Goal: Task Accomplishment & Management: Manage account settings

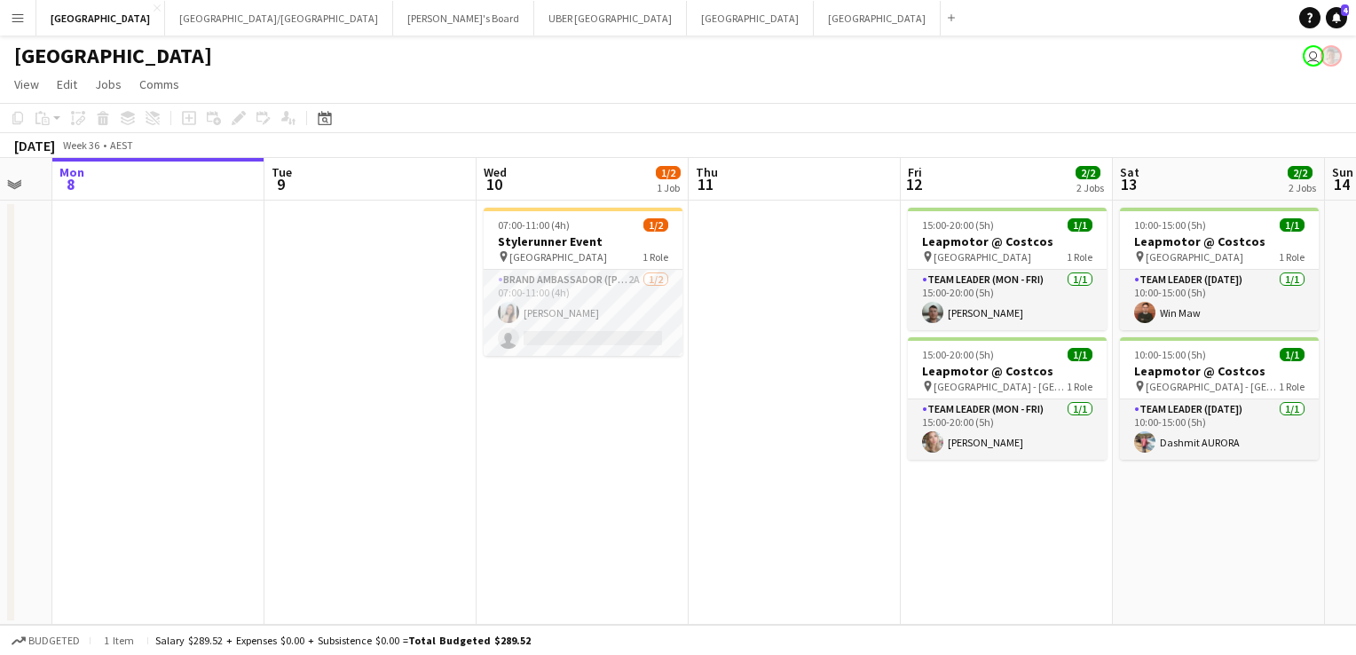
scroll to position [0, 373]
click at [393, 20] on button "Tennille's Board Close" at bounding box center [463, 18] width 141 height 35
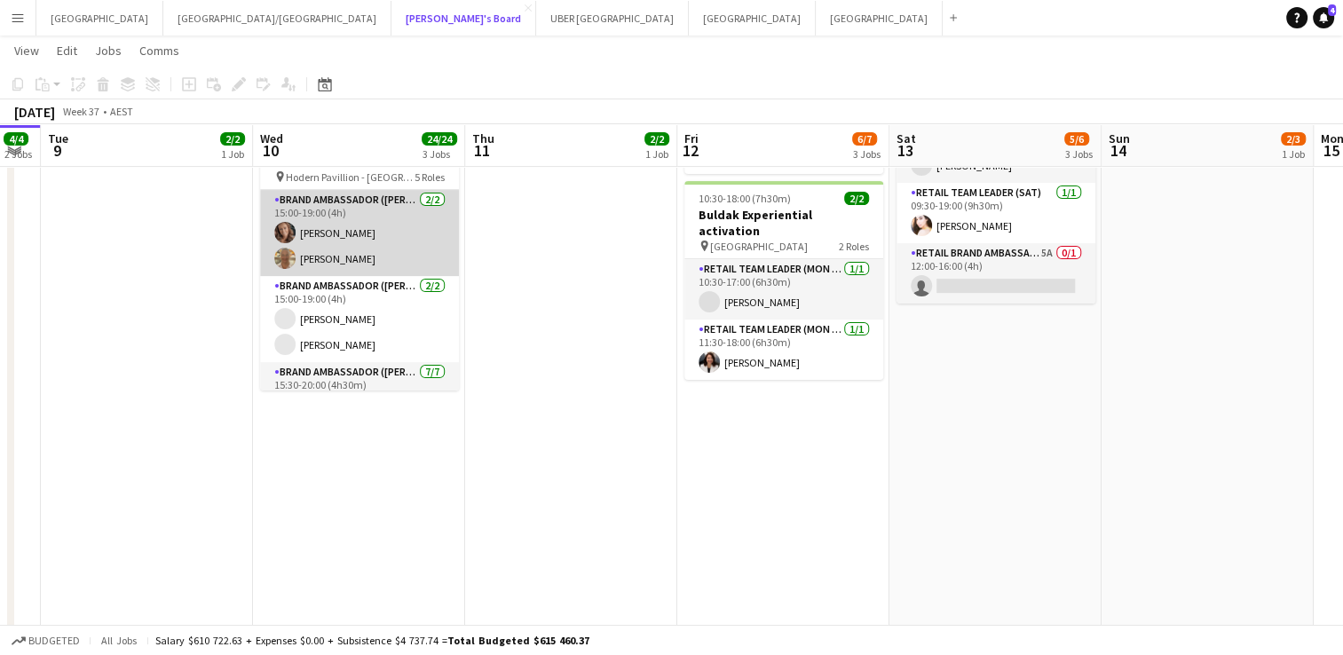
scroll to position [431, 0]
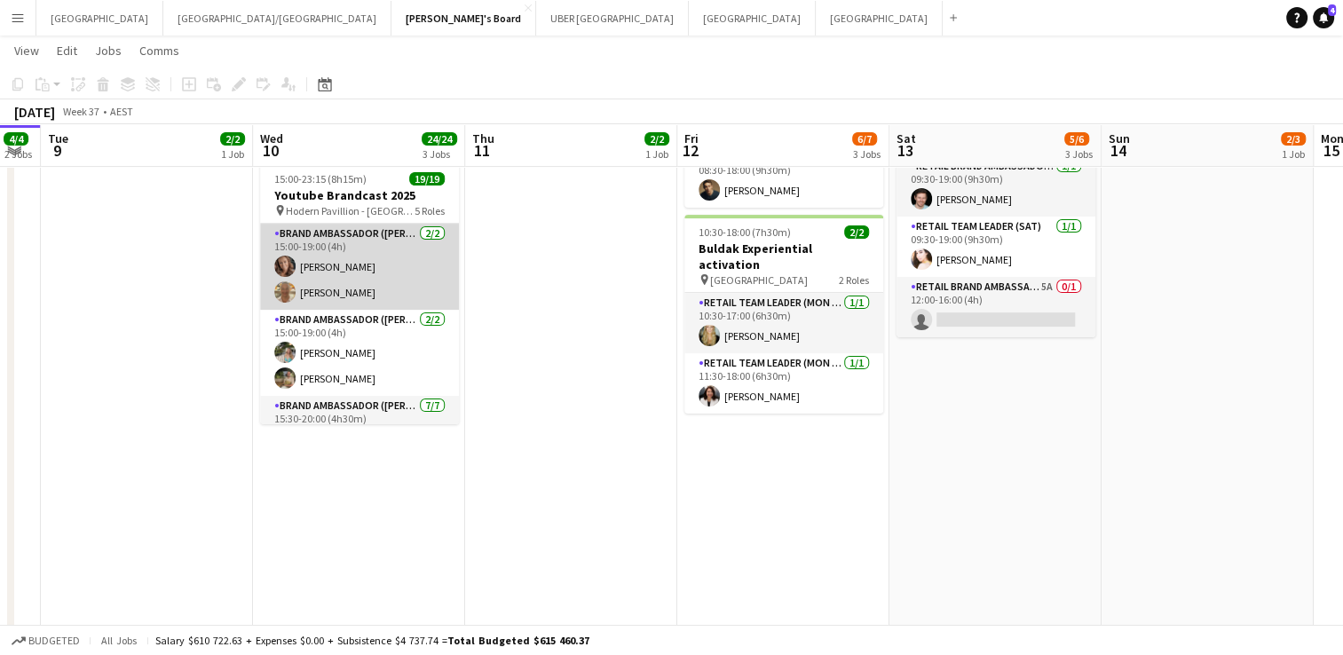
click at [330, 248] on app-card-role "Brand Ambassador (Mon - Fri) [DATE] 15:00-19:00 (4h) [PERSON_NAME] [PERSON_NAME]" at bounding box center [359, 267] width 199 height 86
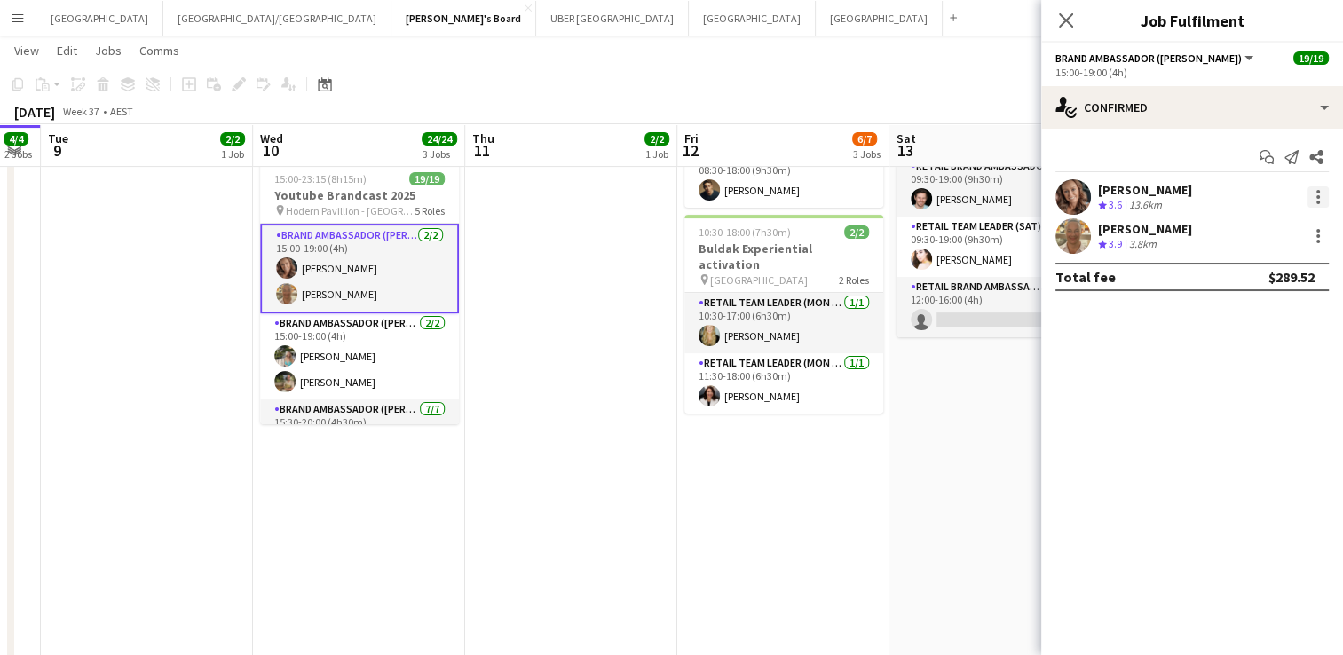
click at [1320, 197] on div at bounding box center [1317, 196] width 21 height 21
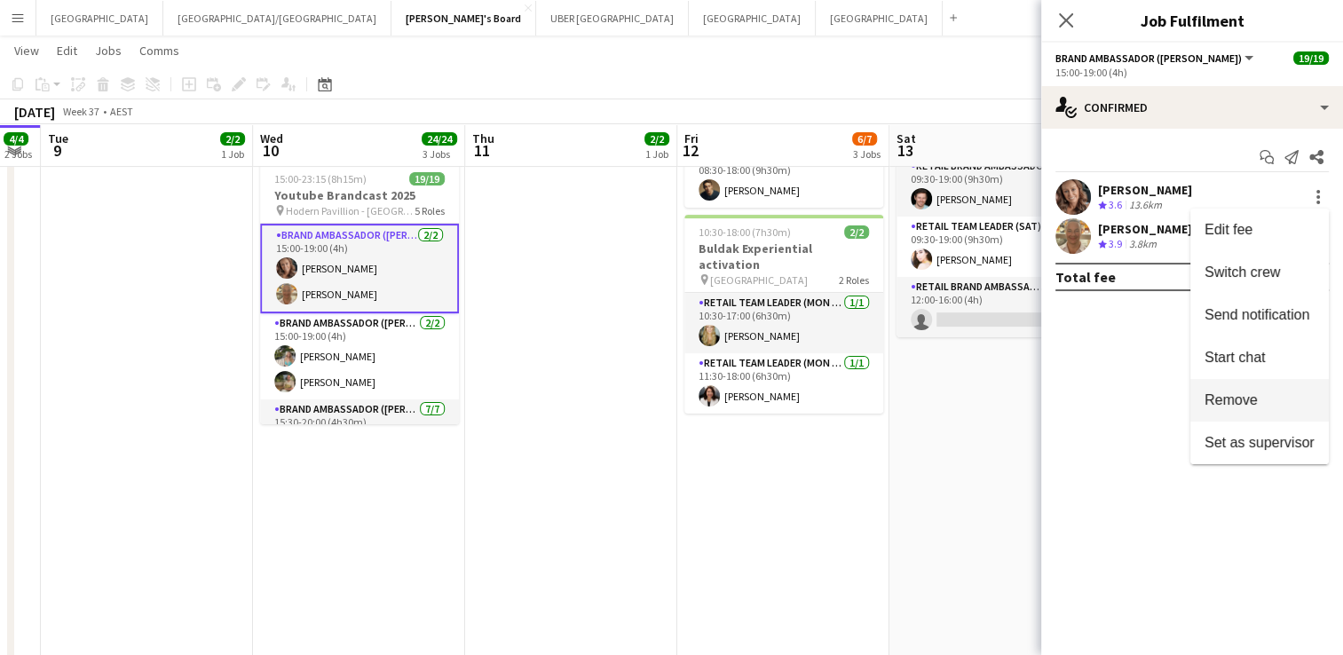
click at [1214, 405] on span "Remove" at bounding box center [1230, 399] width 53 height 15
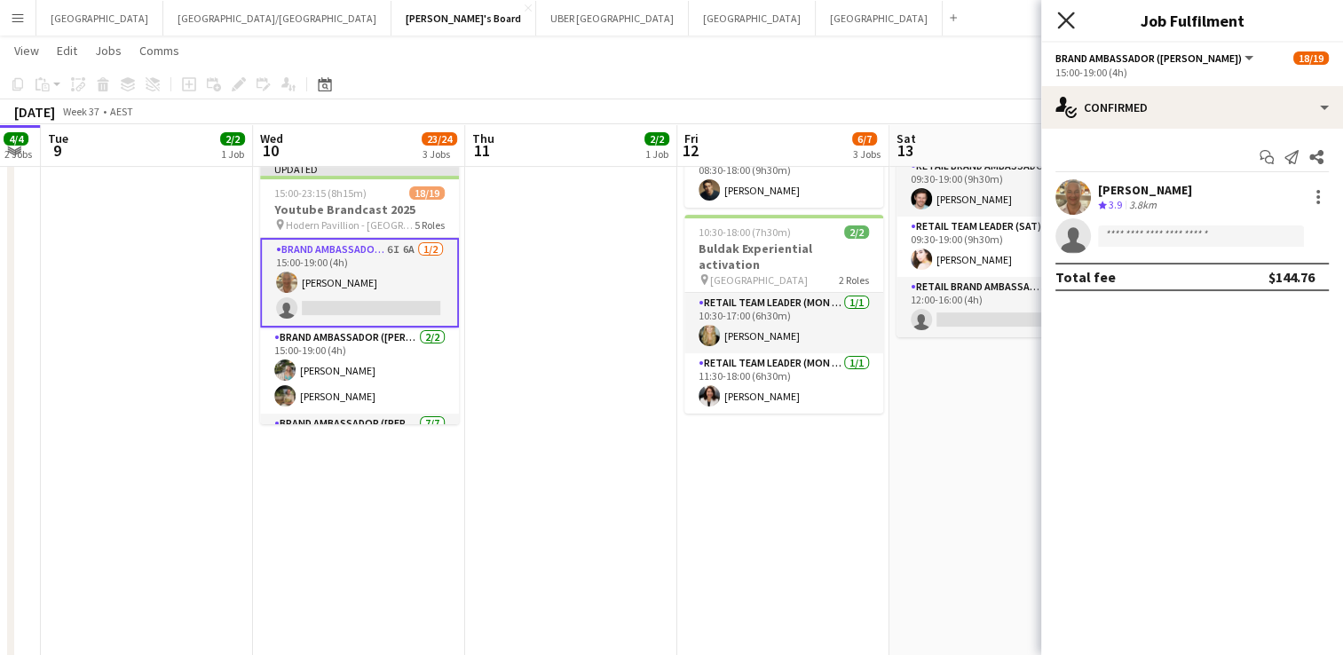
click at [1061, 14] on icon "Close pop-in" at bounding box center [1065, 20] width 17 height 17
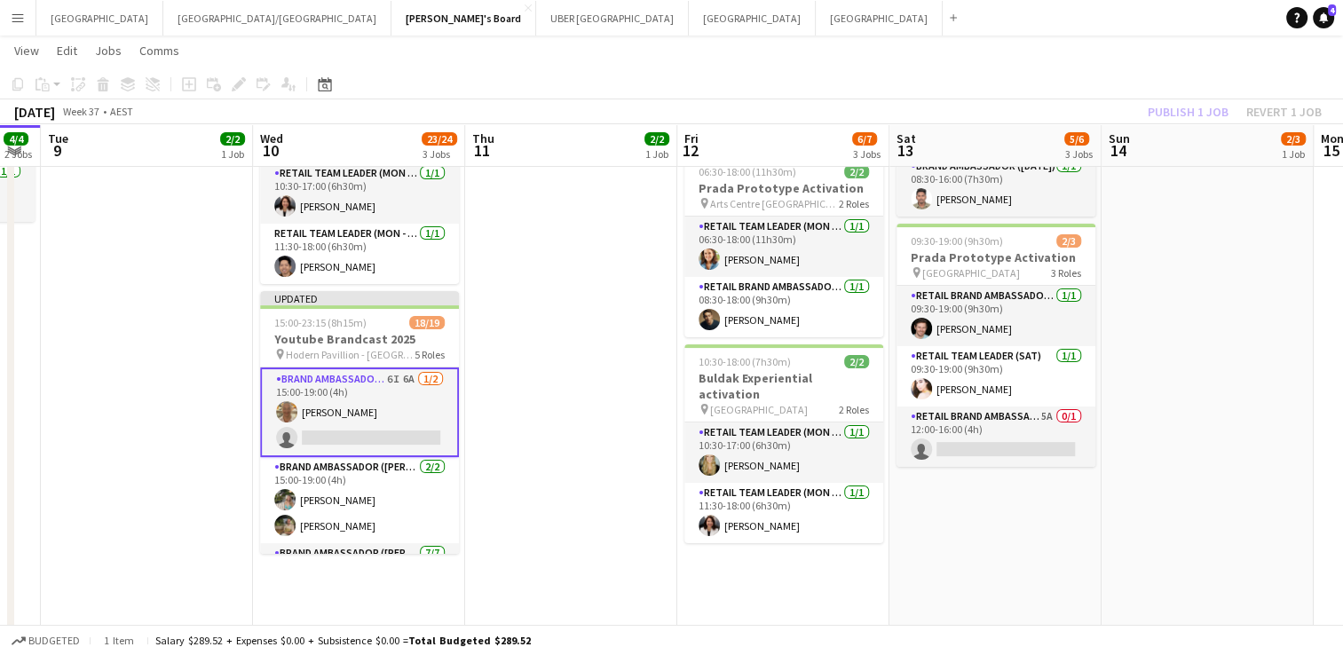
scroll to position [302, 0]
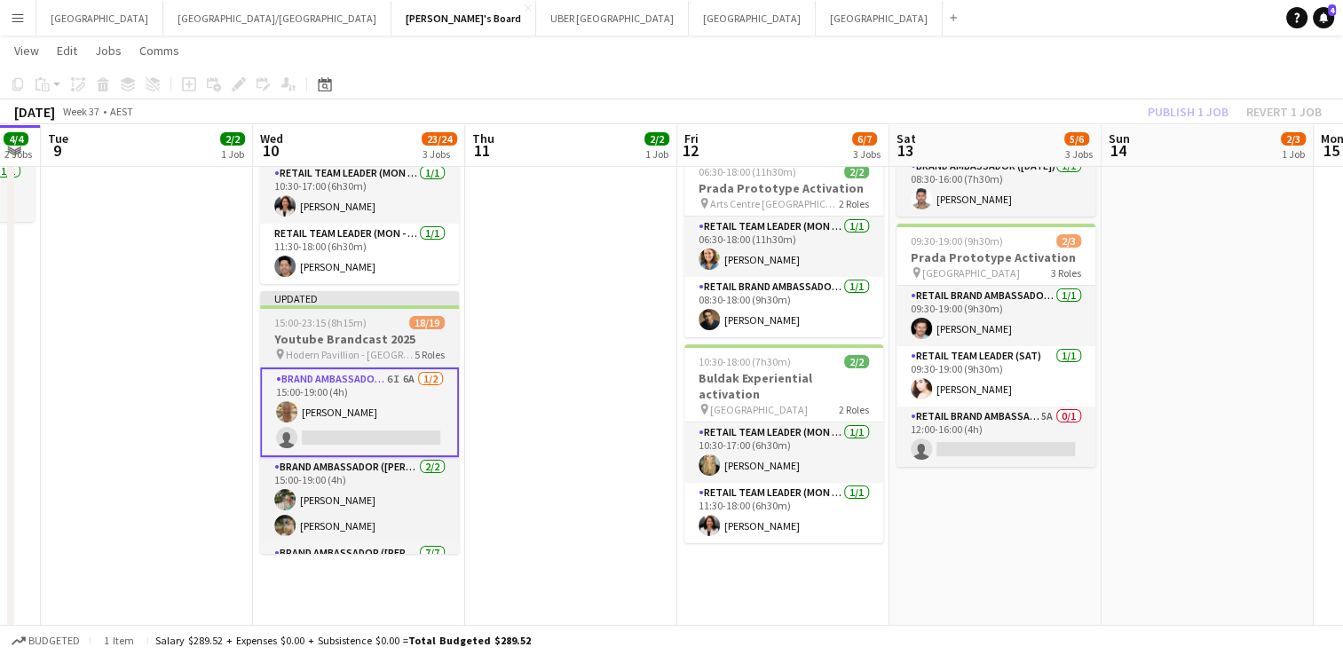
click at [362, 316] on span "15:00-23:15 (8h15m)" at bounding box center [320, 322] width 92 height 13
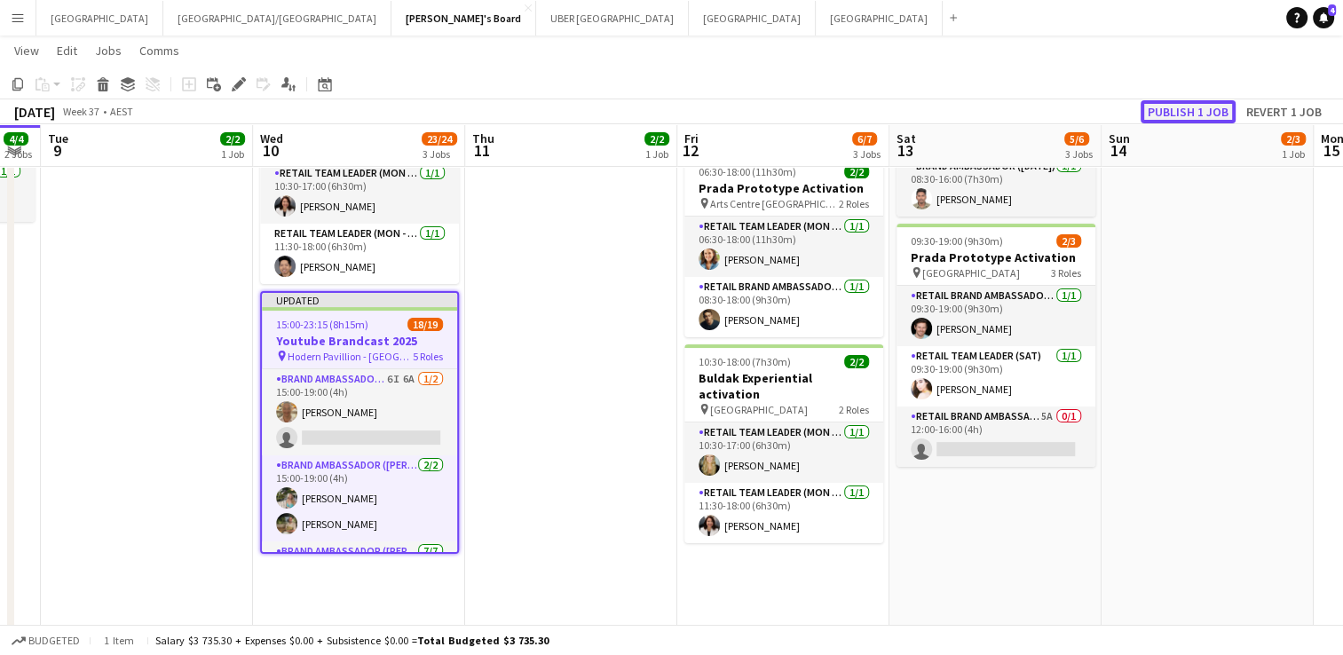
click at [1186, 111] on button "Publish 1 job" at bounding box center [1187, 111] width 95 height 23
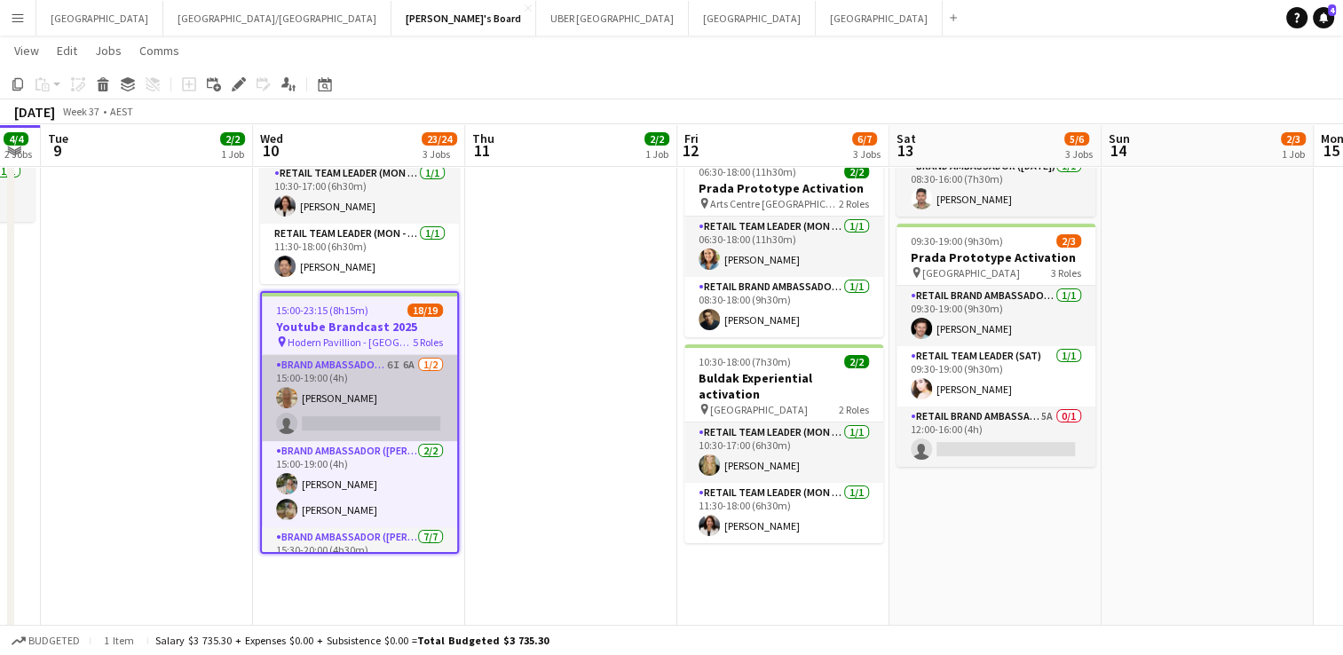
click at [359, 403] on app-card-role "Brand Ambassador (Mon - Fri) 6I 6A [DATE] 15:00-19:00 (4h) [PERSON_NAME] single…" at bounding box center [359, 398] width 195 height 86
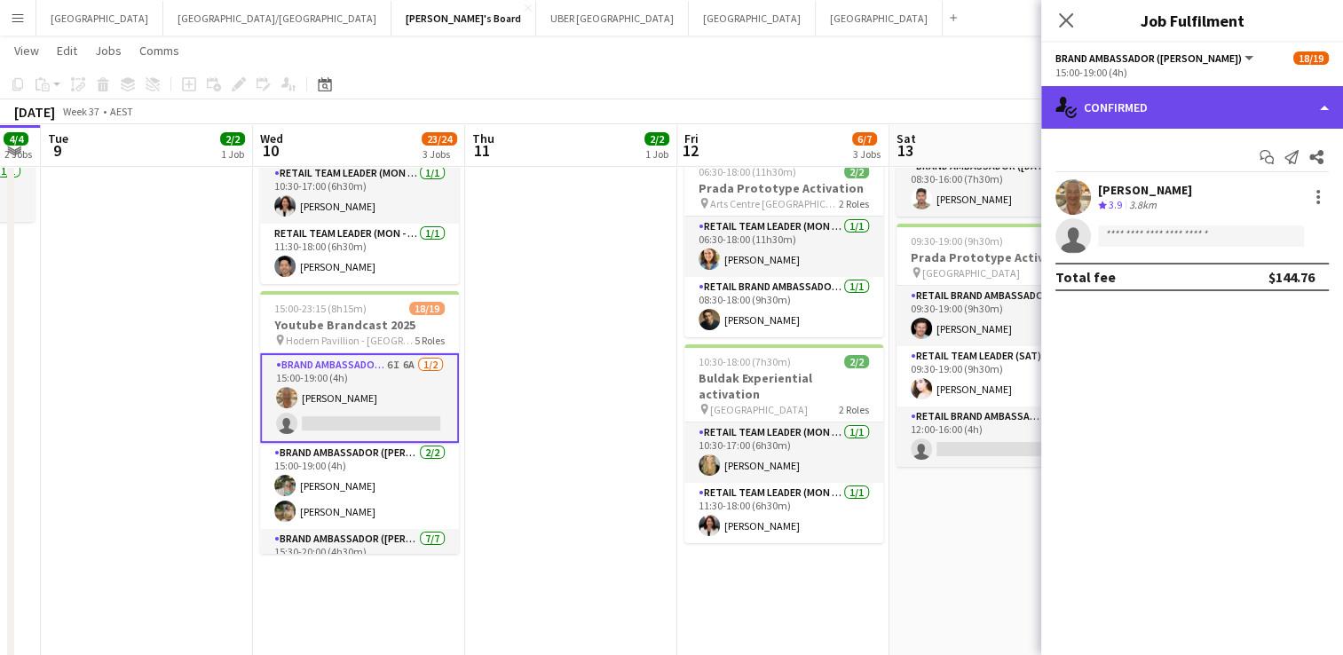
click at [1223, 103] on div "single-neutral-actions-check-2 Confirmed" at bounding box center [1192, 107] width 302 height 43
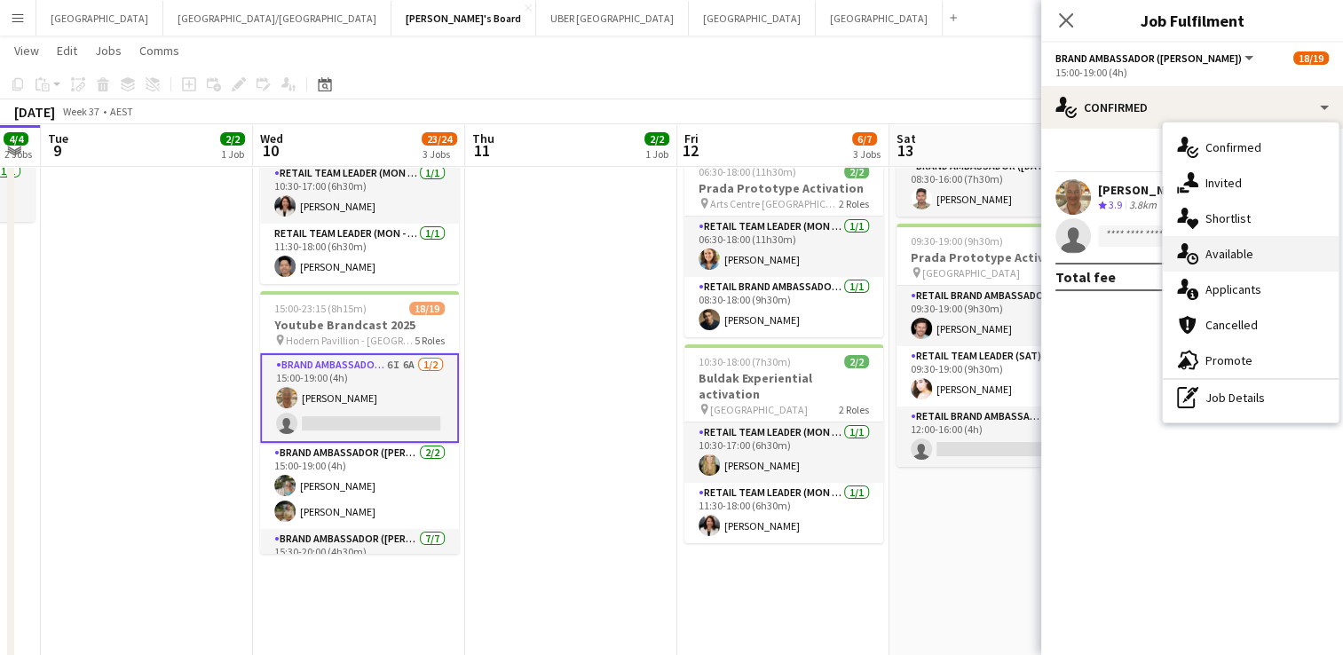
click at [1228, 261] on span "Available" at bounding box center [1229, 254] width 48 height 16
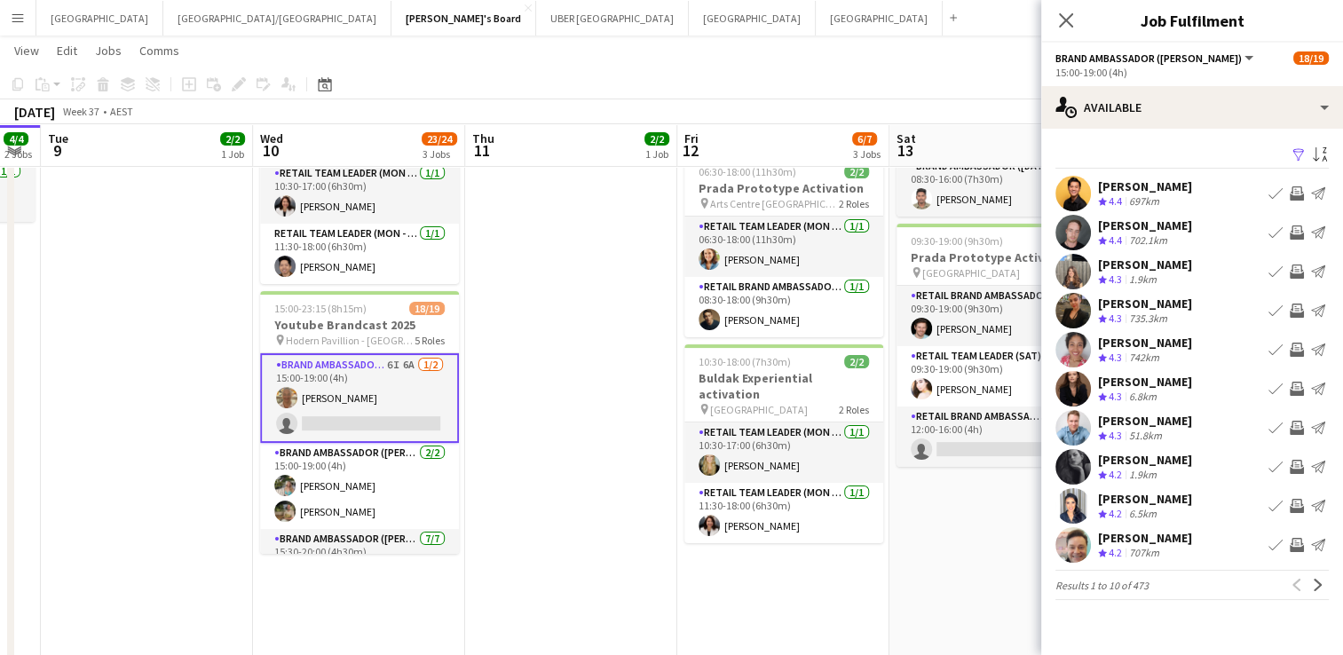
click at [1299, 147] on app-icon "Filter" at bounding box center [1298, 155] width 14 height 17
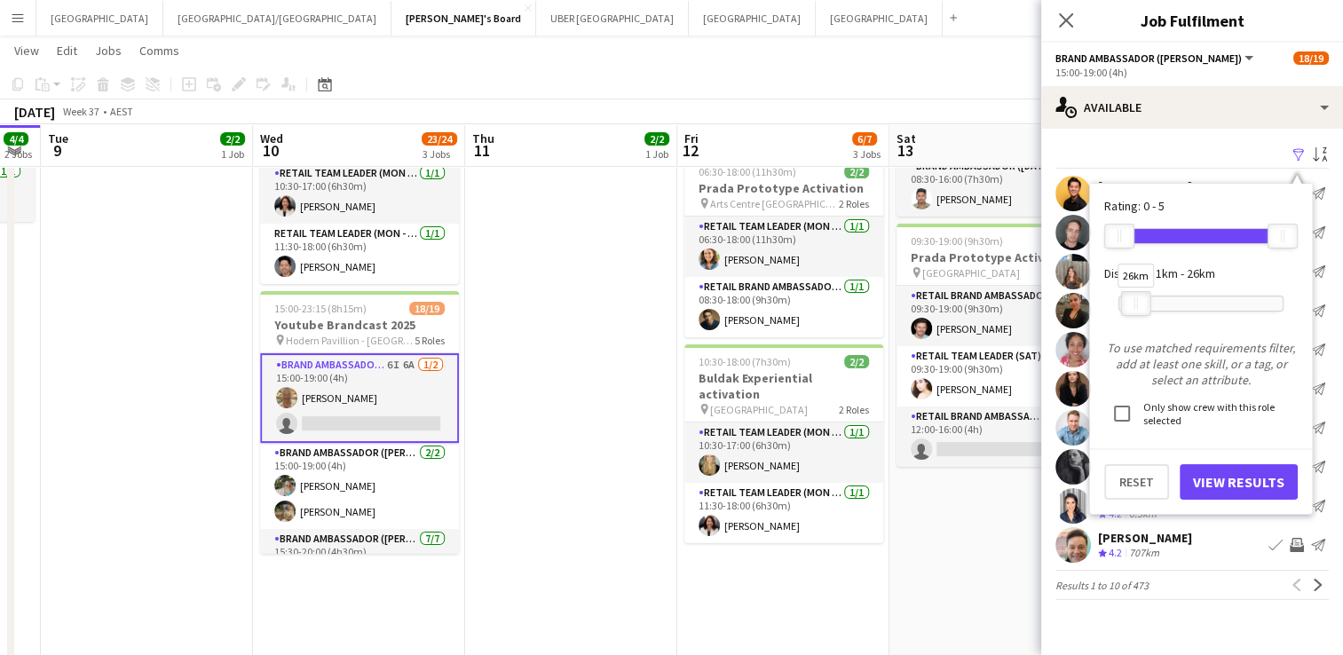
drag, startPoint x: 1190, startPoint y: 306, endPoint x: 1127, endPoint y: 311, distance: 63.2
click at [1127, 311] on div at bounding box center [1136, 303] width 28 height 23
click at [1248, 493] on button "View Results" at bounding box center [1238, 481] width 118 height 35
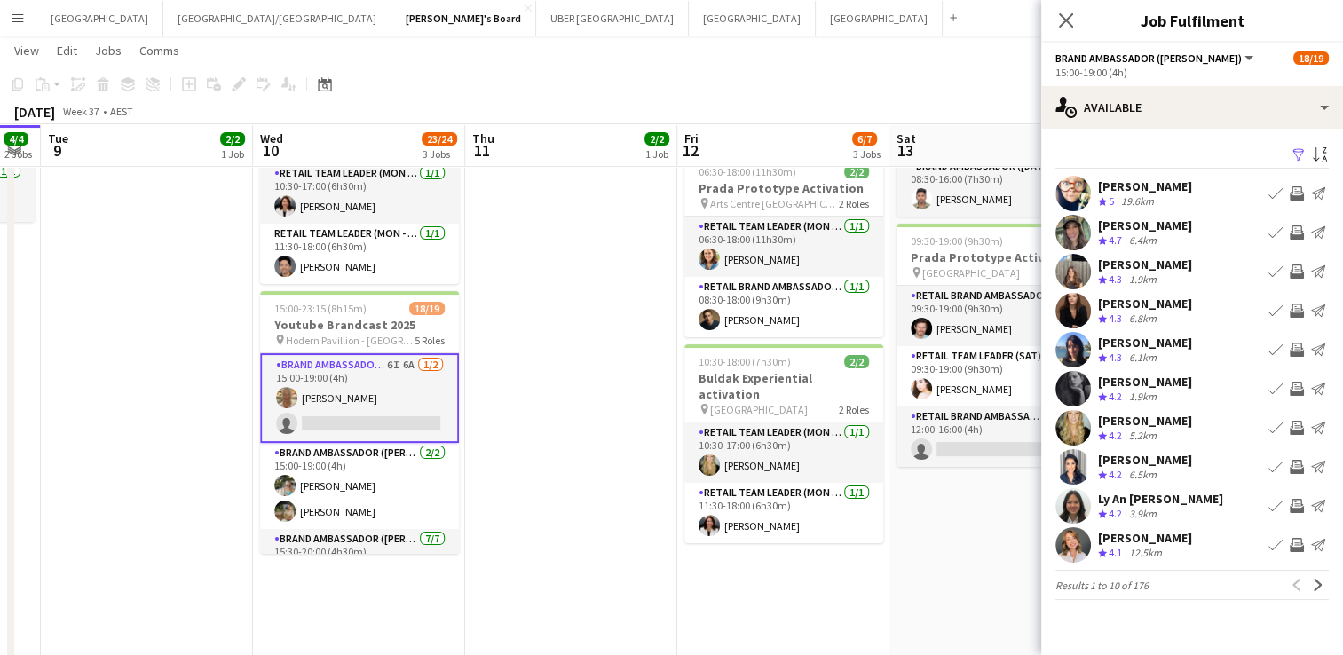
click at [1299, 464] on app-icon "Invite crew" at bounding box center [1296, 467] width 14 height 14
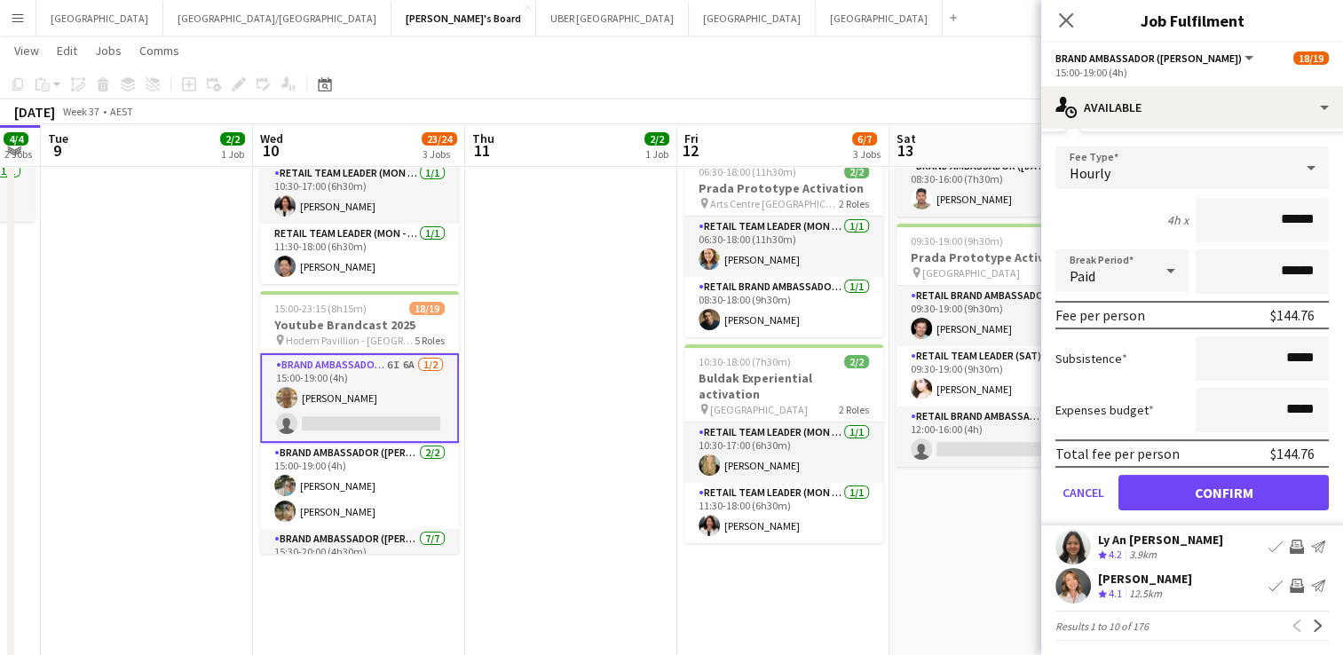
scroll to position [366, 0]
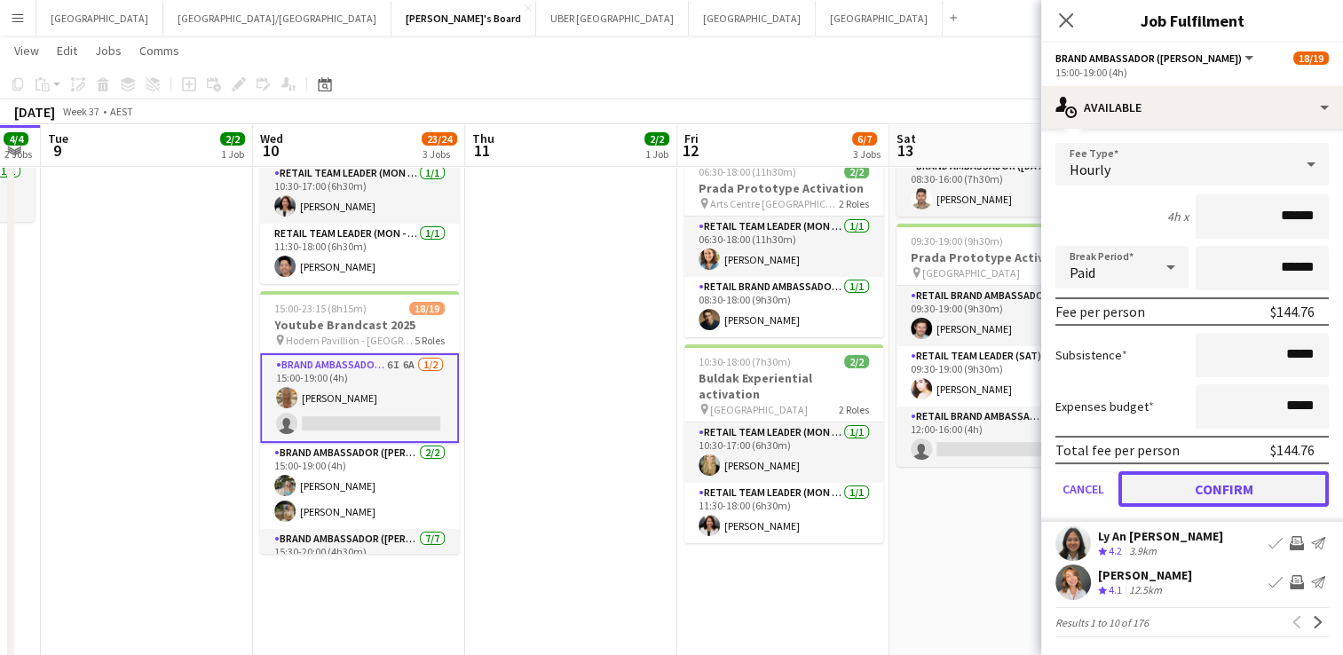
click at [1223, 488] on button "Confirm" at bounding box center [1223, 488] width 210 height 35
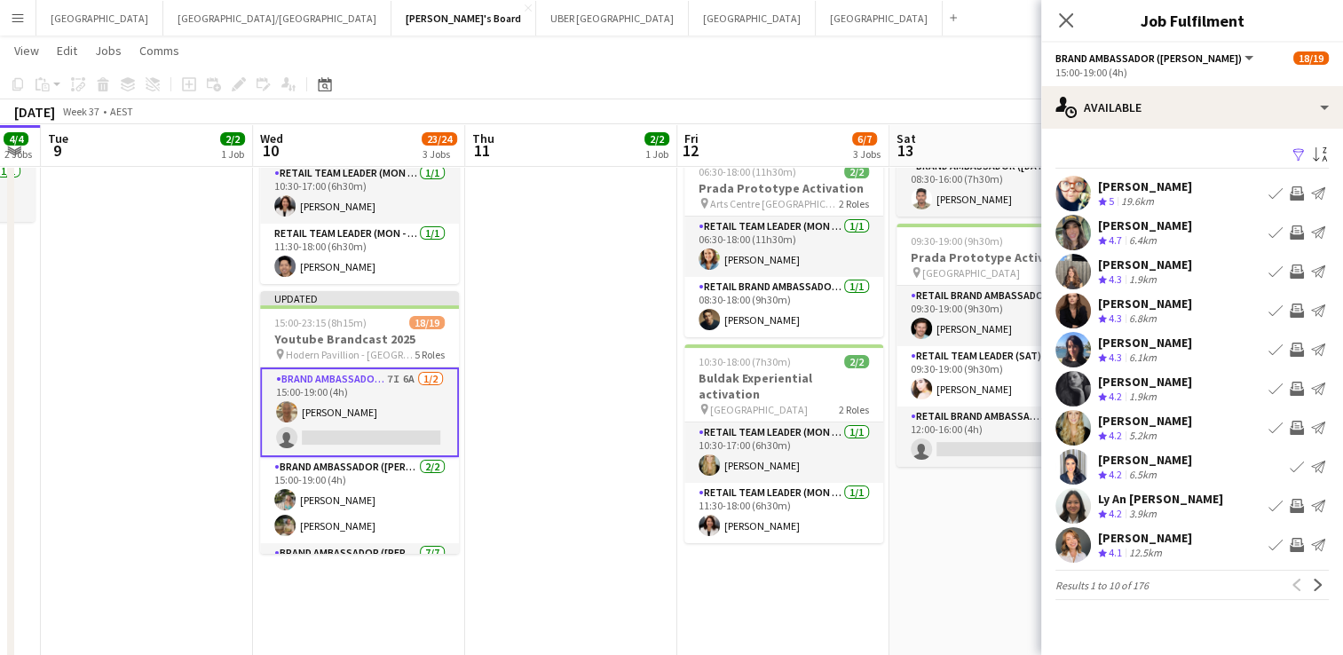
scroll to position [0, 0]
click at [1300, 268] on app-icon "Invite crew" at bounding box center [1296, 271] width 14 height 14
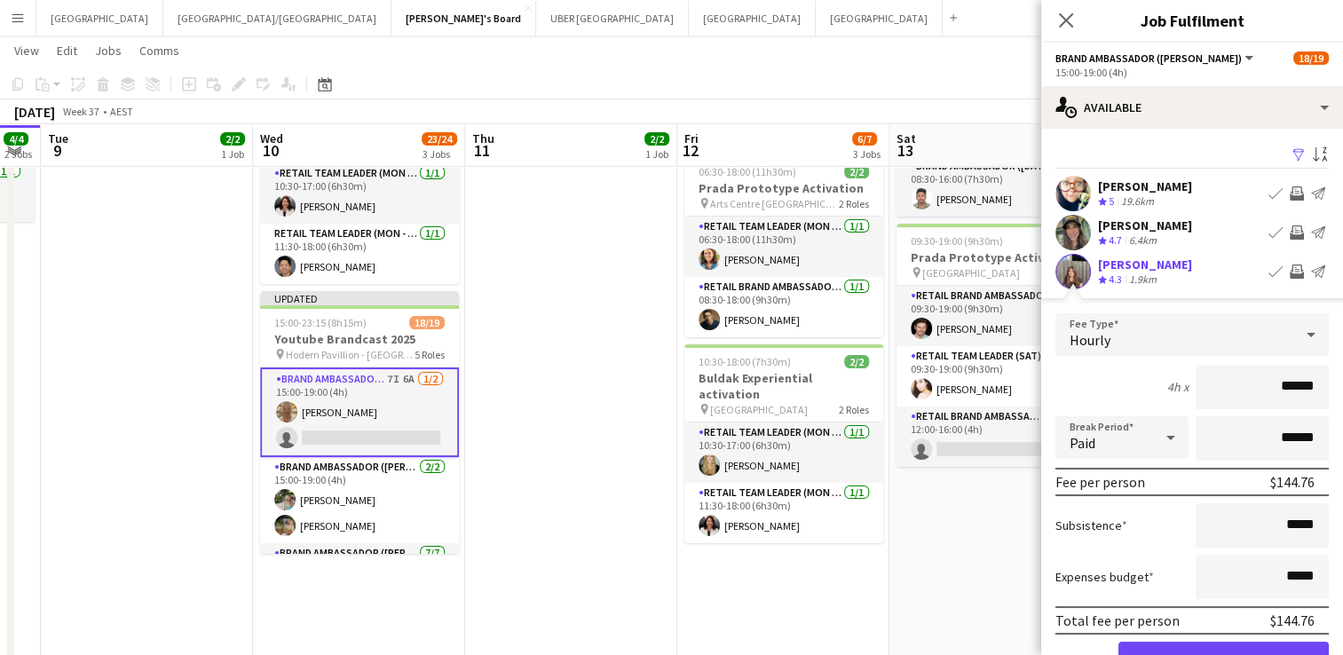
scroll to position [167, 0]
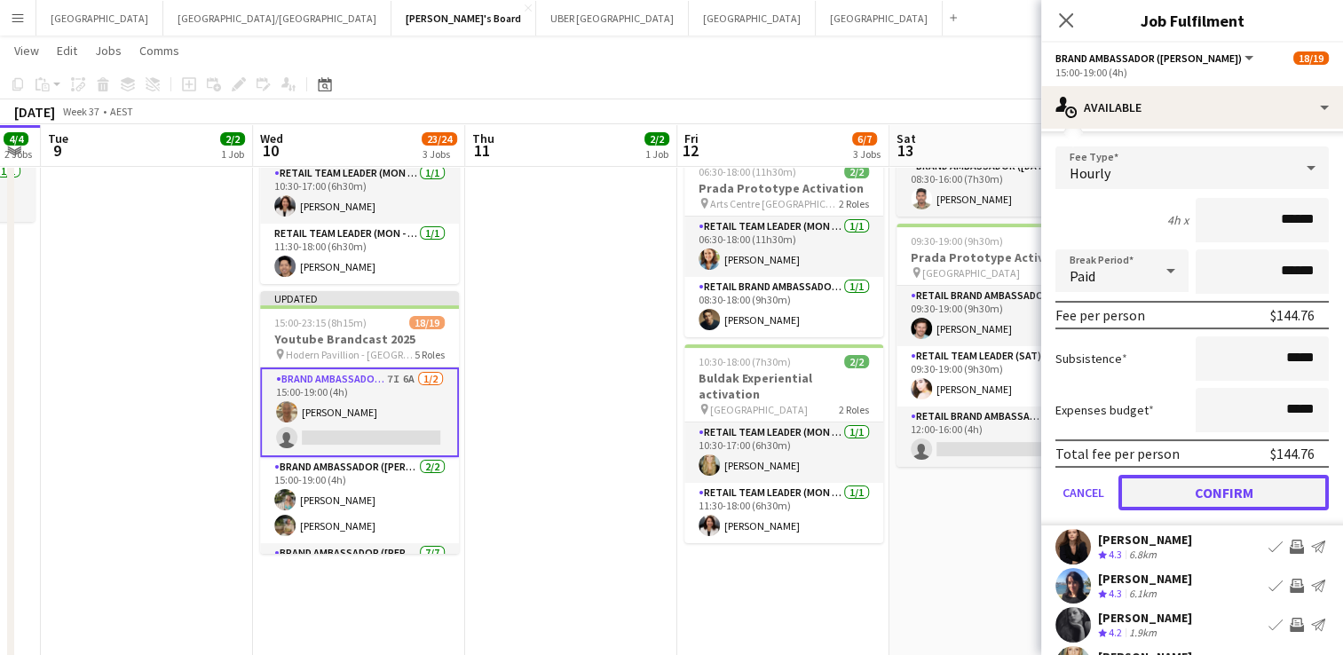
click at [1219, 495] on button "Confirm" at bounding box center [1223, 492] width 210 height 35
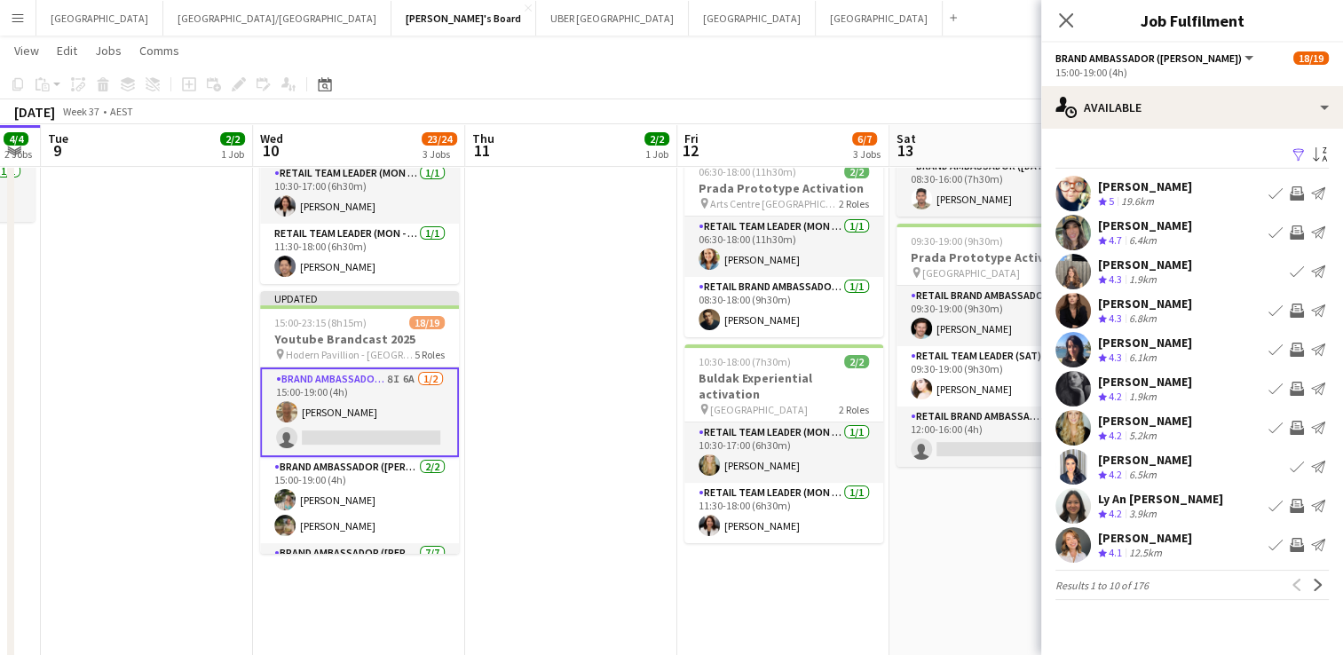
click at [1292, 504] on app-icon "Invite crew" at bounding box center [1296, 506] width 14 height 14
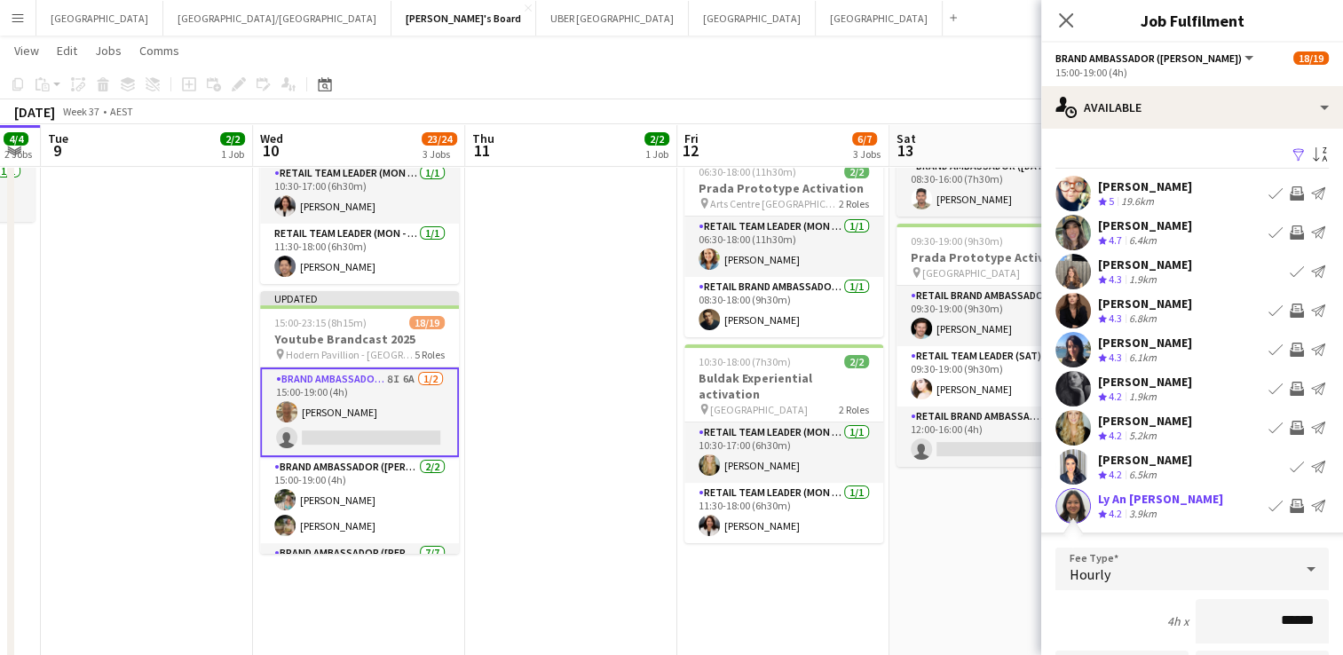
scroll to position [304, 0]
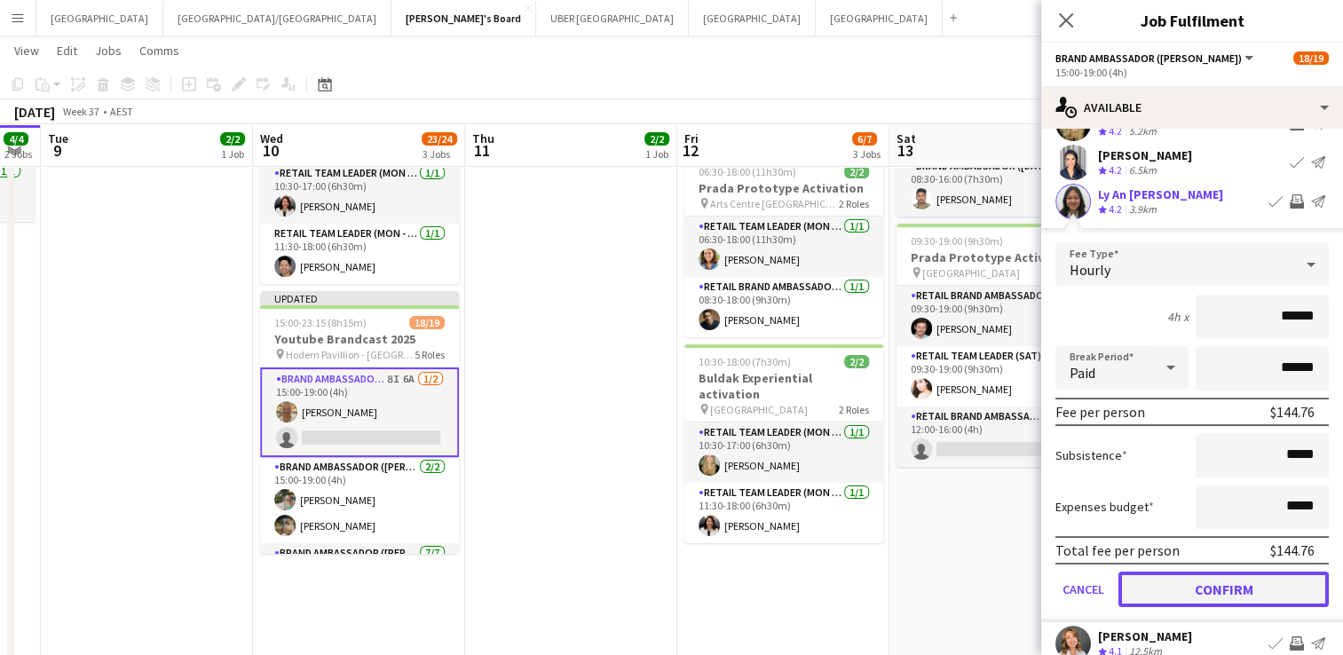
click at [1196, 587] on button "Confirm" at bounding box center [1223, 588] width 210 height 35
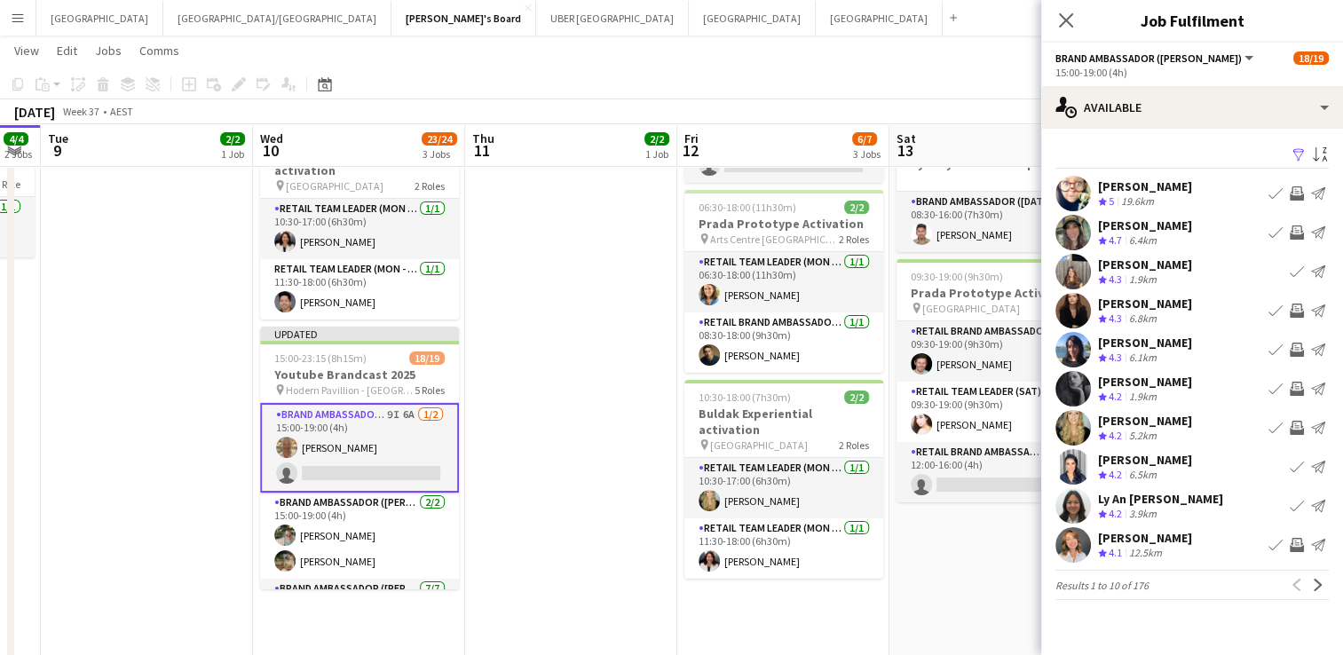
scroll to position [266, 0]
click at [1295, 234] on app-icon "Invite crew" at bounding box center [1296, 232] width 14 height 14
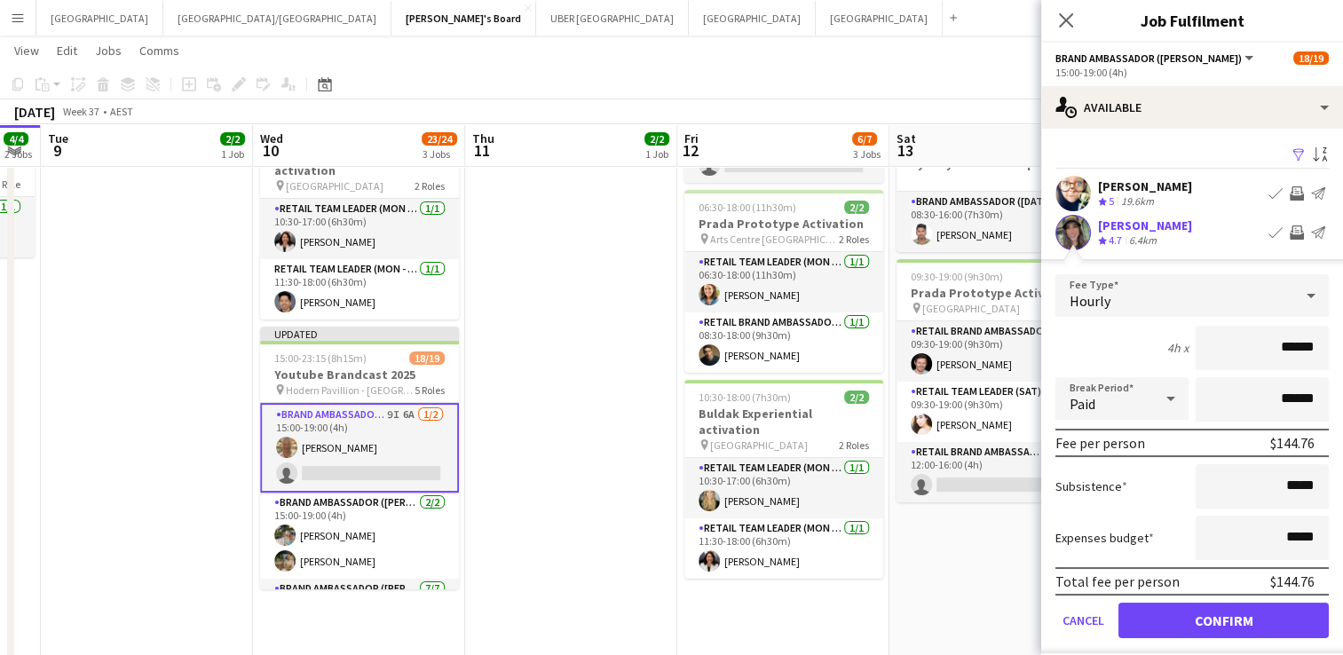
scroll to position [222, 0]
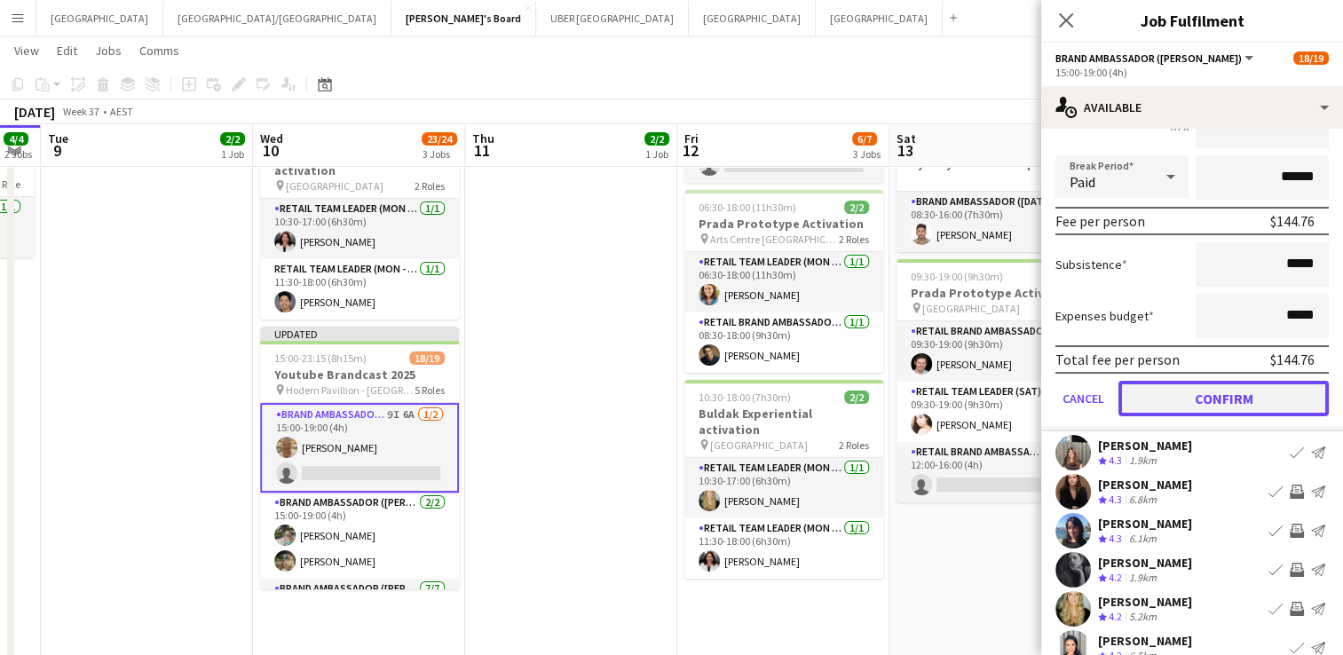
click at [1193, 392] on button "Confirm" at bounding box center [1223, 398] width 210 height 35
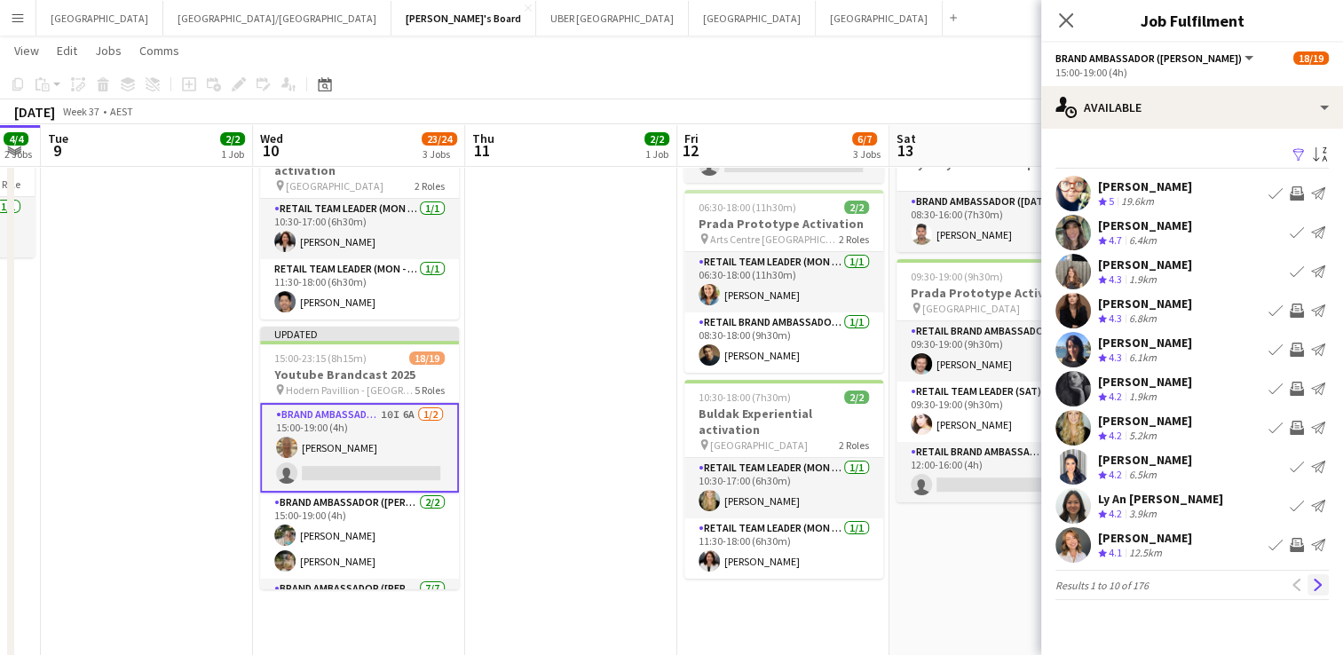
click at [1316, 586] on app-icon "Next" at bounding box center [1317, 585] width 12 height 12
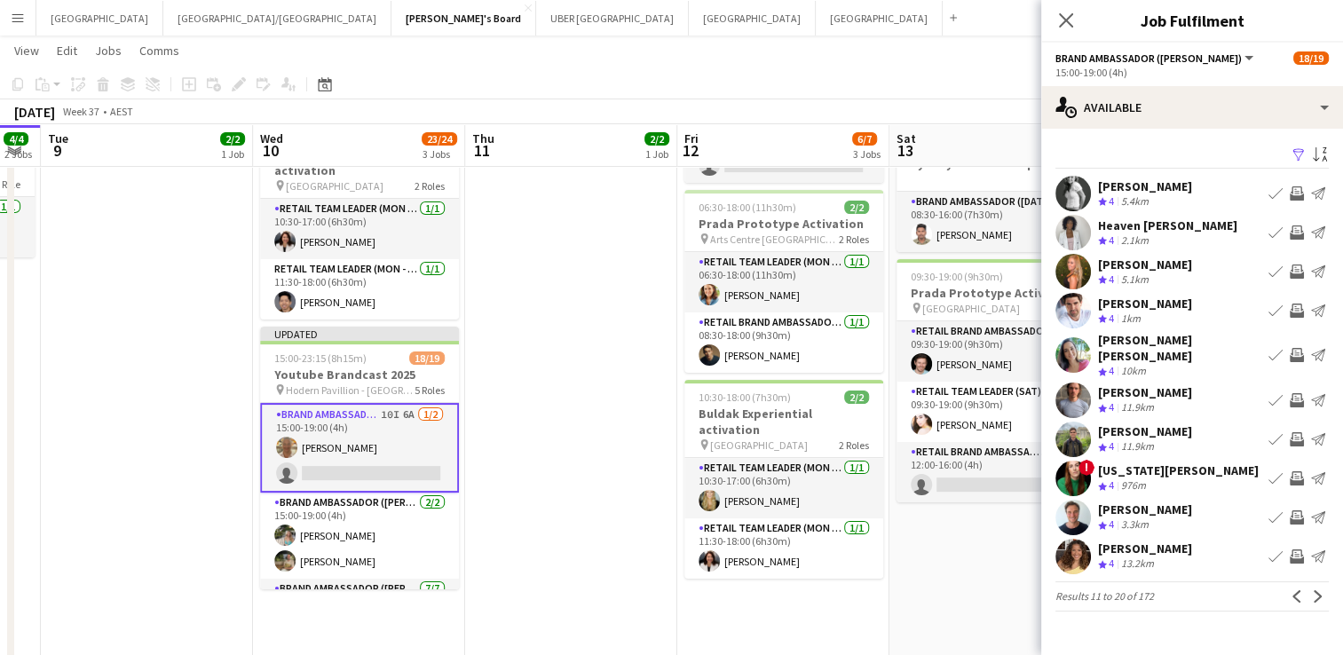
click at [1297, 272] on app-icon "Invite crew" at bounding box center [1296, 271] width 14 height 14
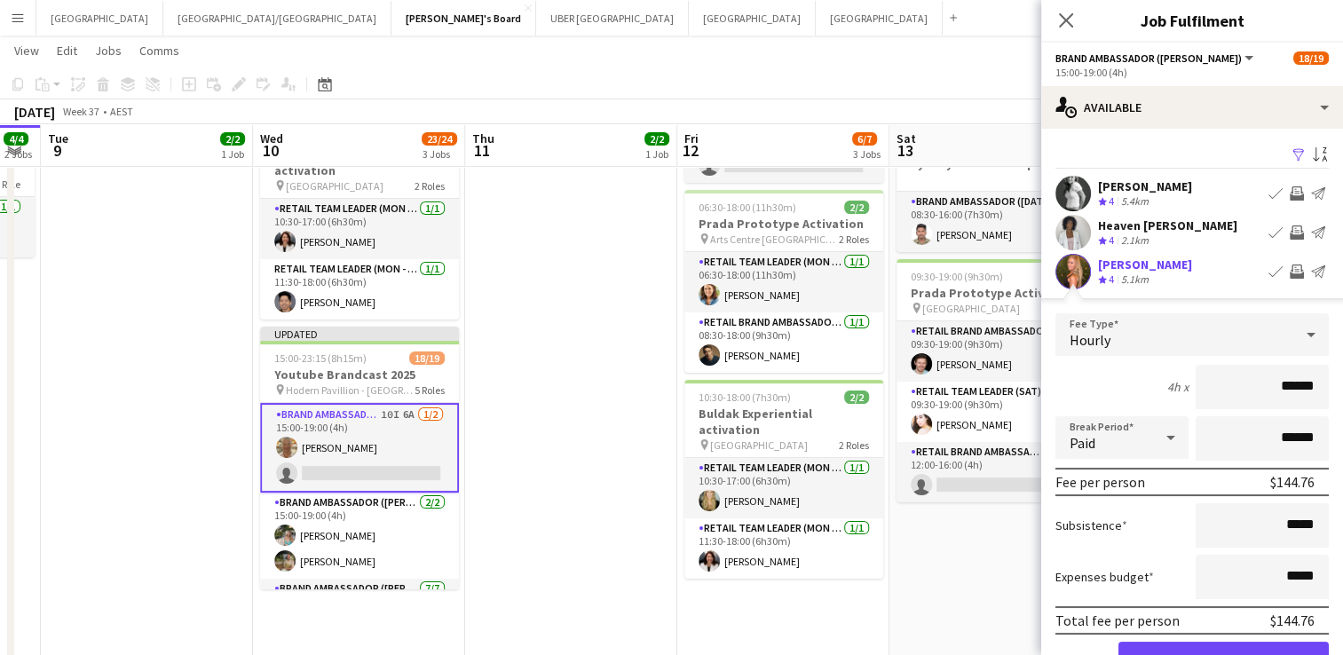
scroll to position [202, 0]
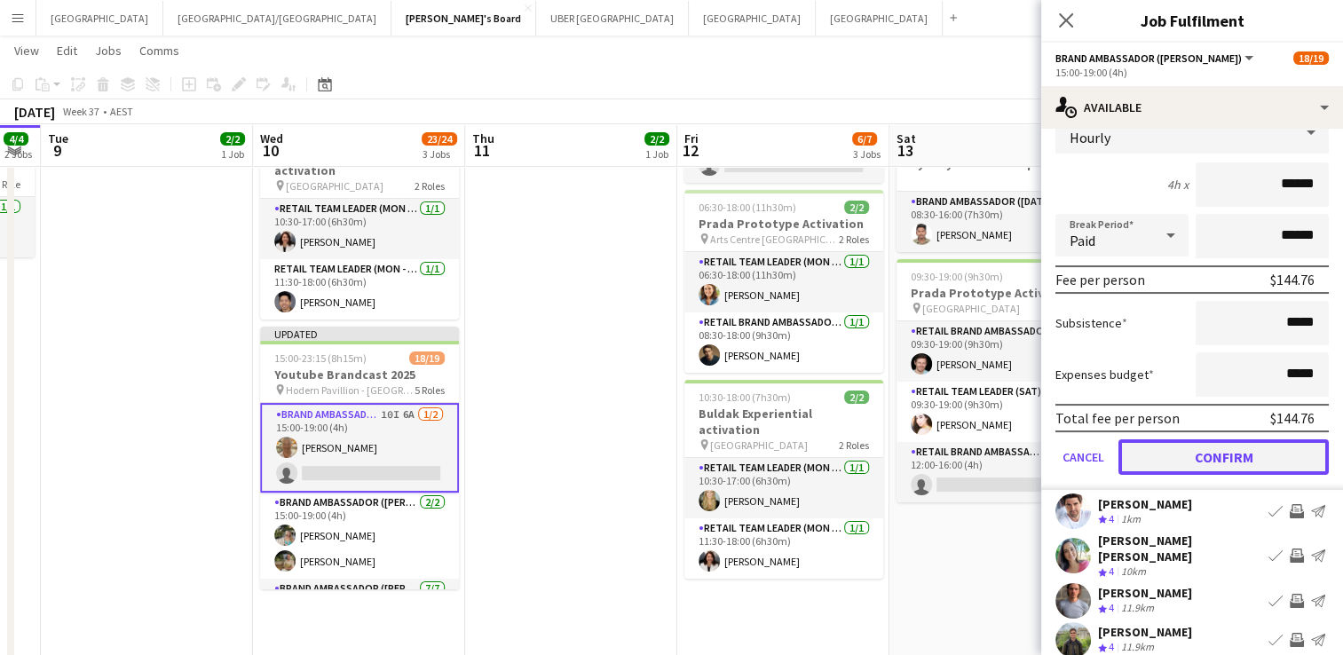
click at [1172, 452] on button "Confirm" at bounding box center [1223, 456] width 210 height 35
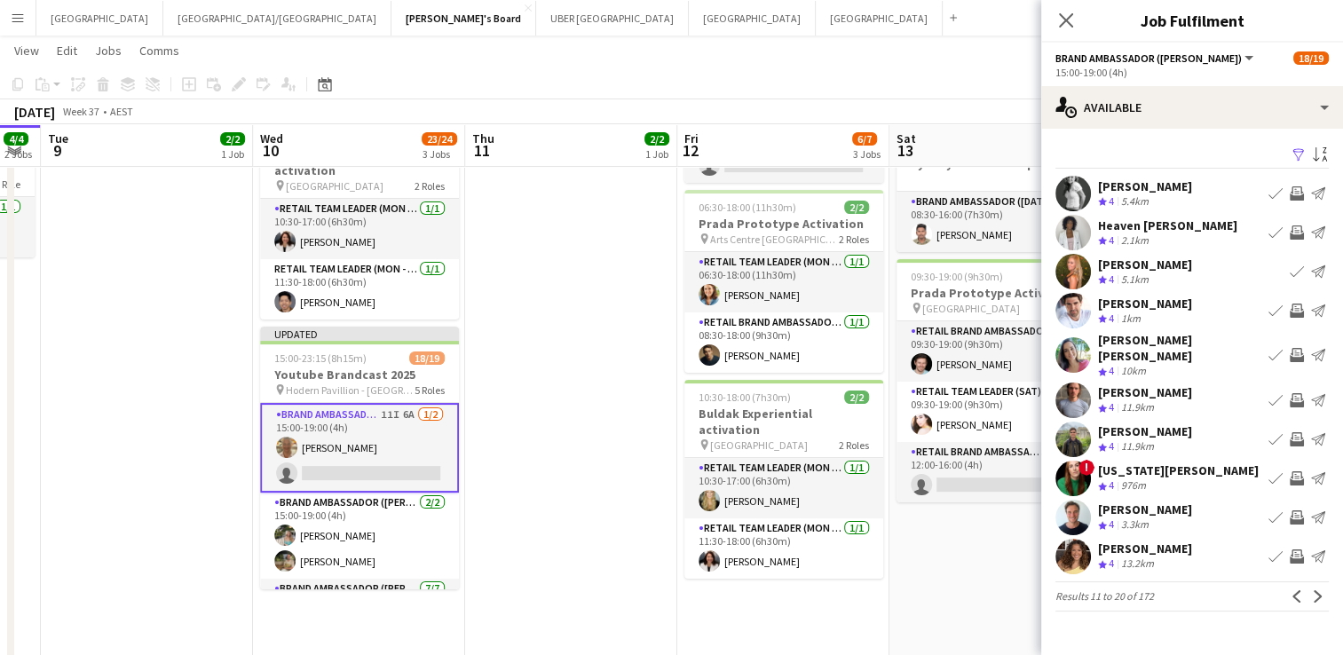
scroll to position [0, 0]
click at [1297, 471] on app-icon "Invite crew" at bounding box center [1296, 478] width 14 height 14
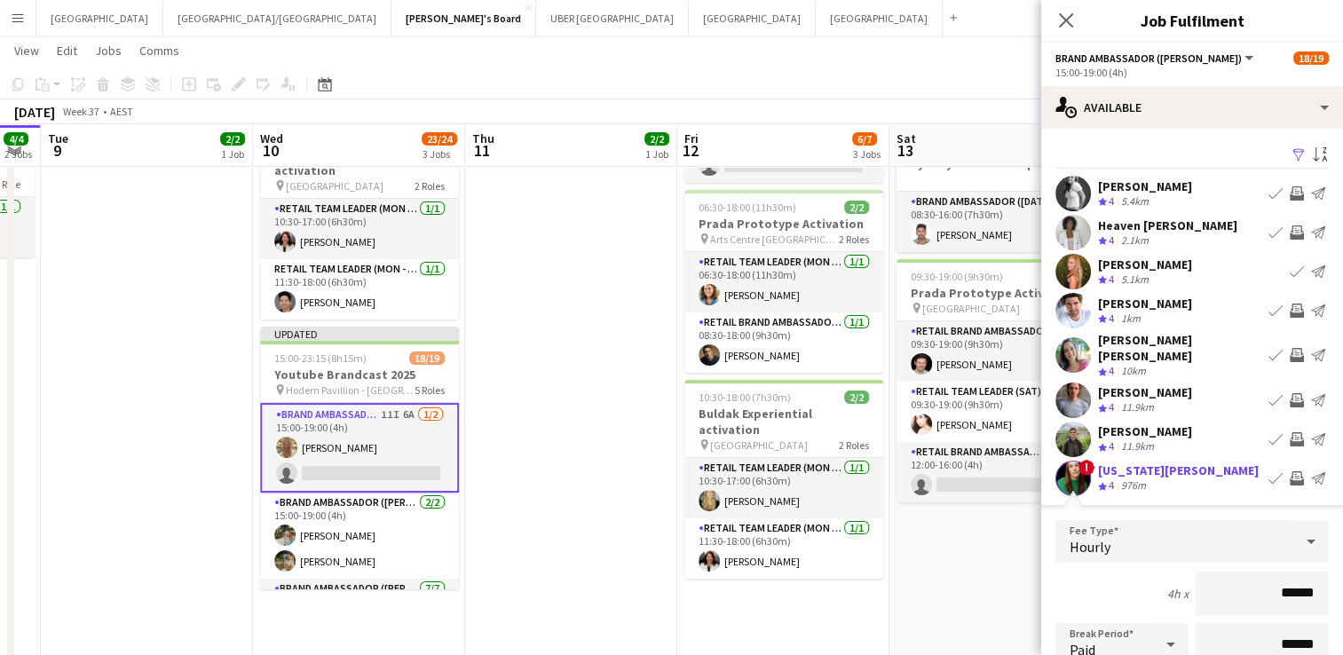
scroll to position [256, 0]
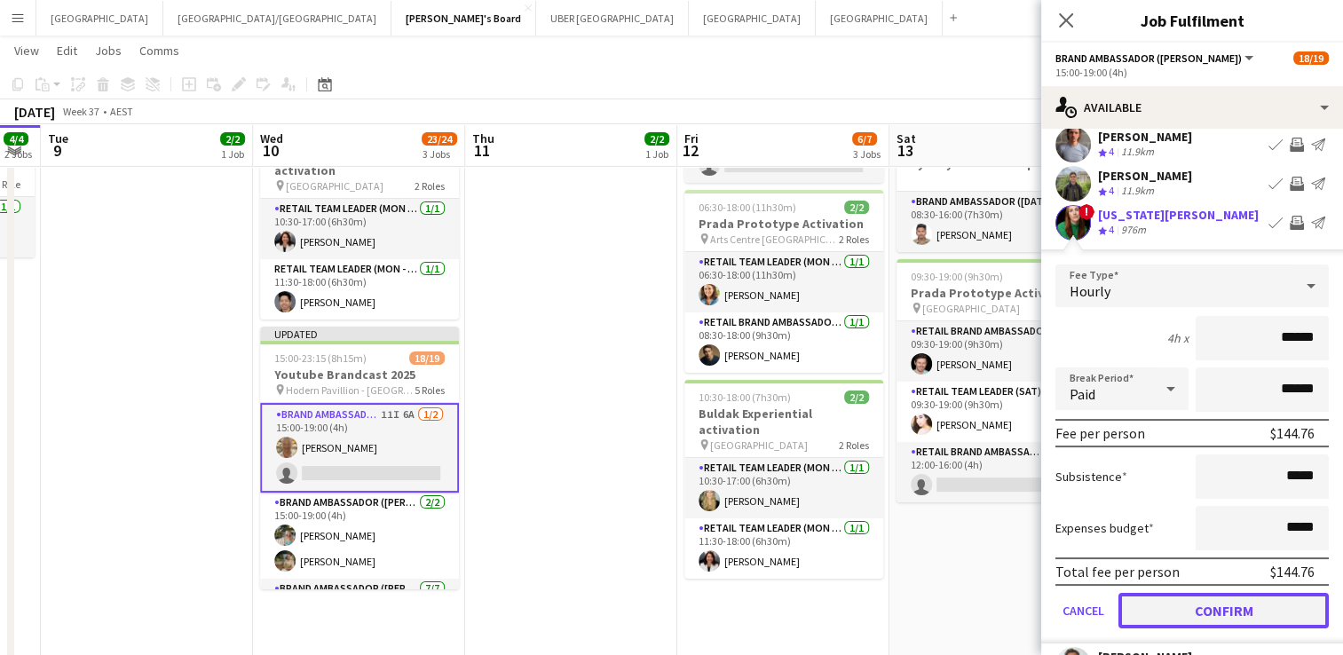
click at [1166, 595] on button "Confirm" at bounding box center [1223, 610] width 210 height 35
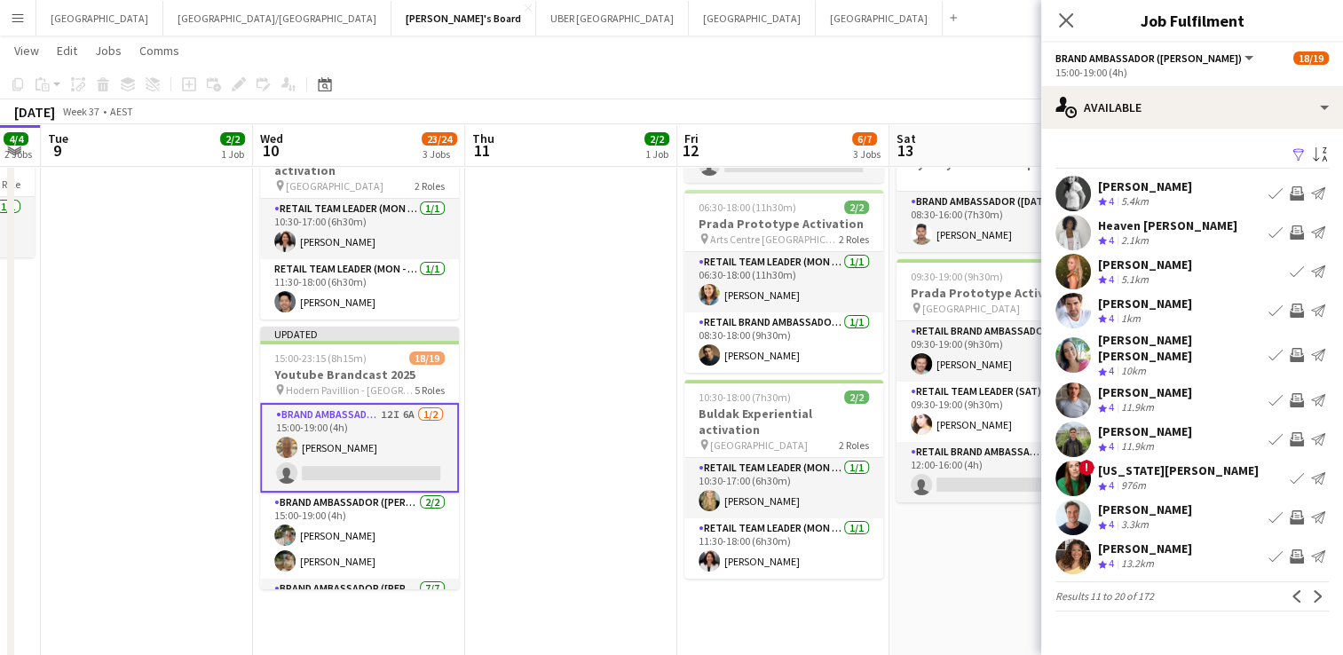
scroll to position [0, 0]
click at [1122, 540] on div "[PERSON_NAME]" at bounding box center [1145, 548] width 94 height 16
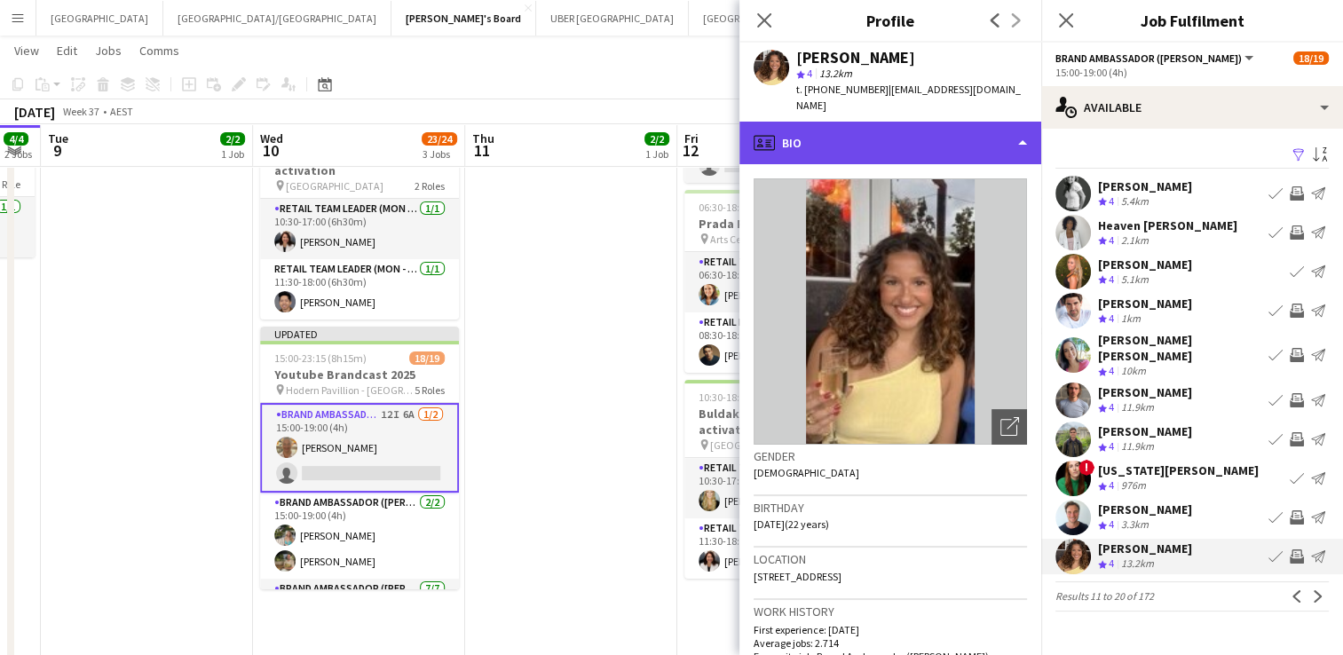
click at [862, 134] on div "profile Bio" at bounding box center [890, 143] width 302 height 43
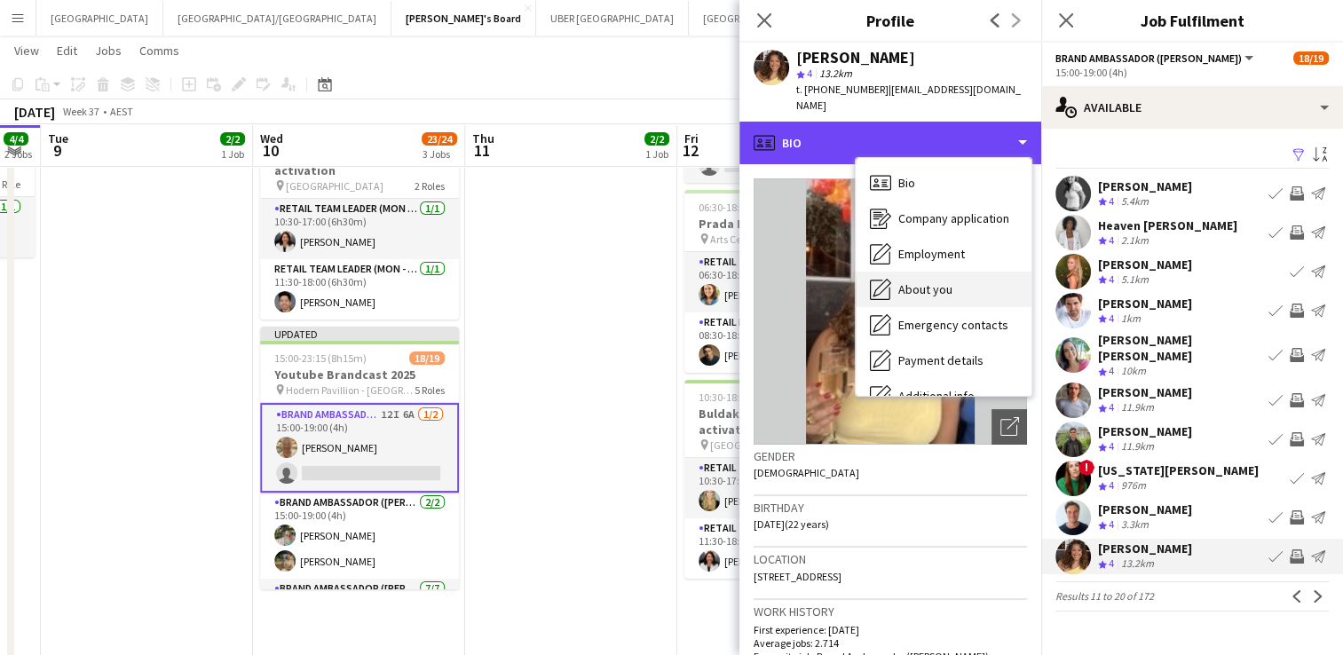
scroll to position [131, 0]
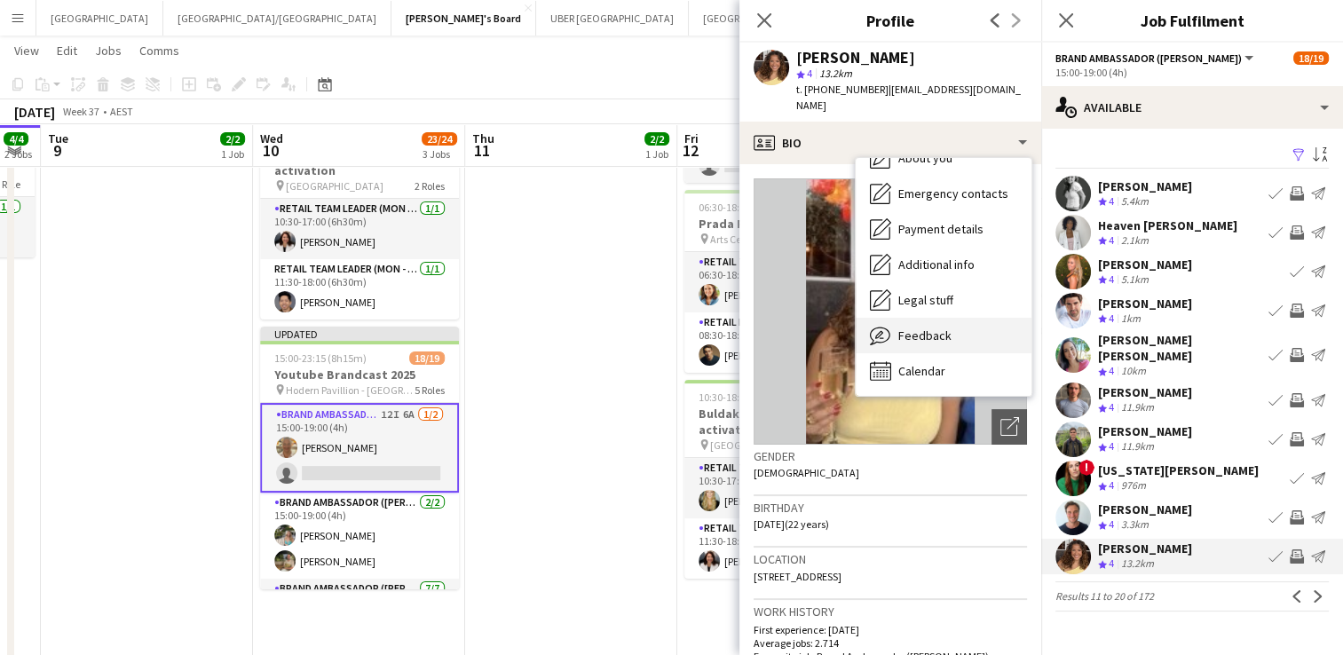
click at [887, 325] on icon "Feedback" at bounding box center [880, 335] width 21 height 21
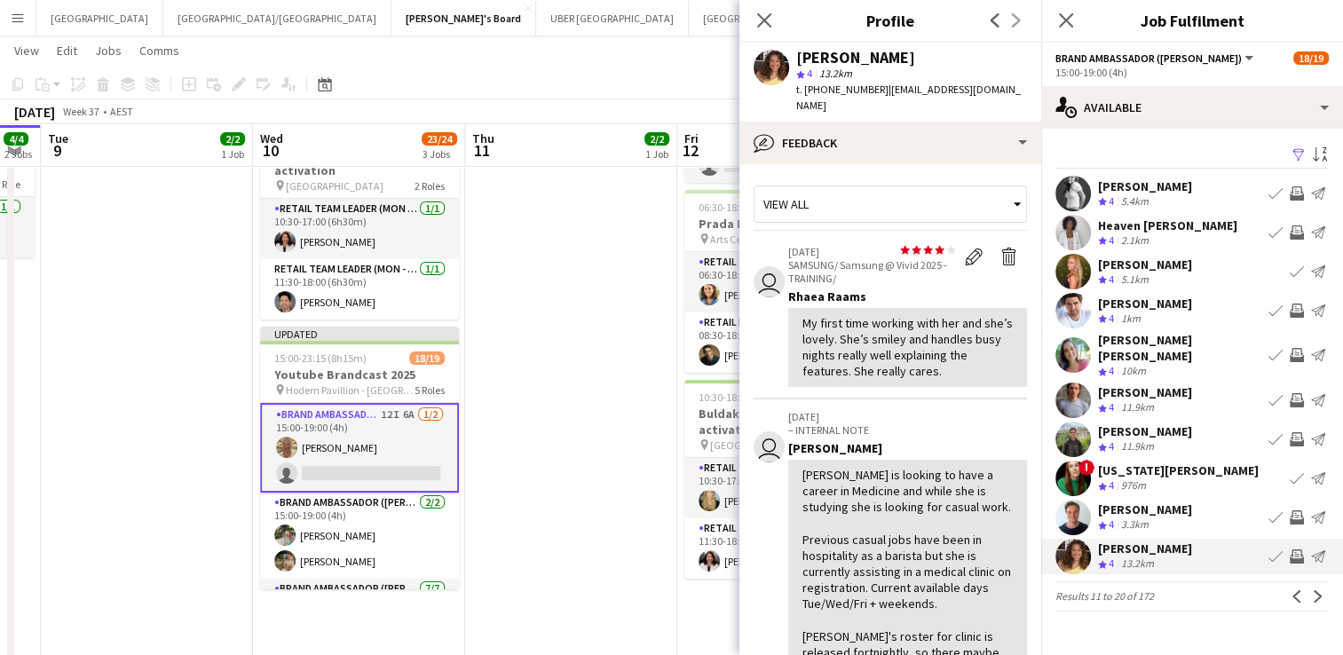
click at [1294, 549] on app-icon "Invite crew" at bounding box center [1296, 556] width 14 height 14
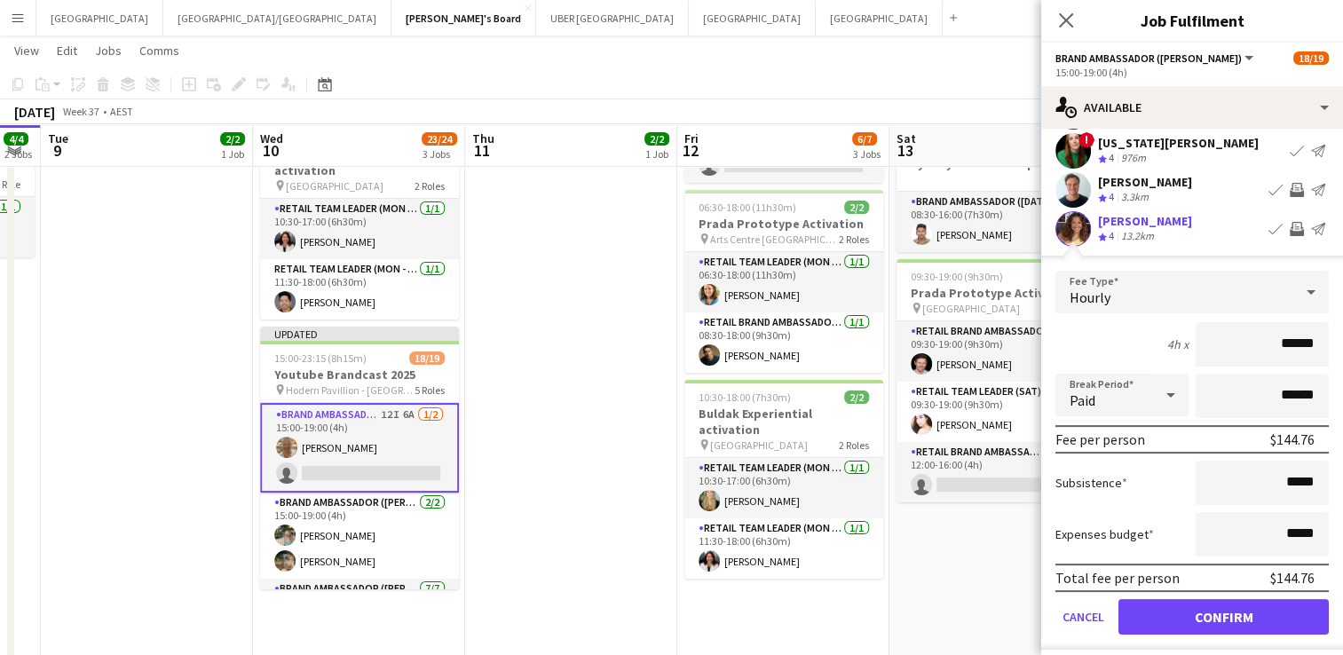
scroll to position [351, 0]
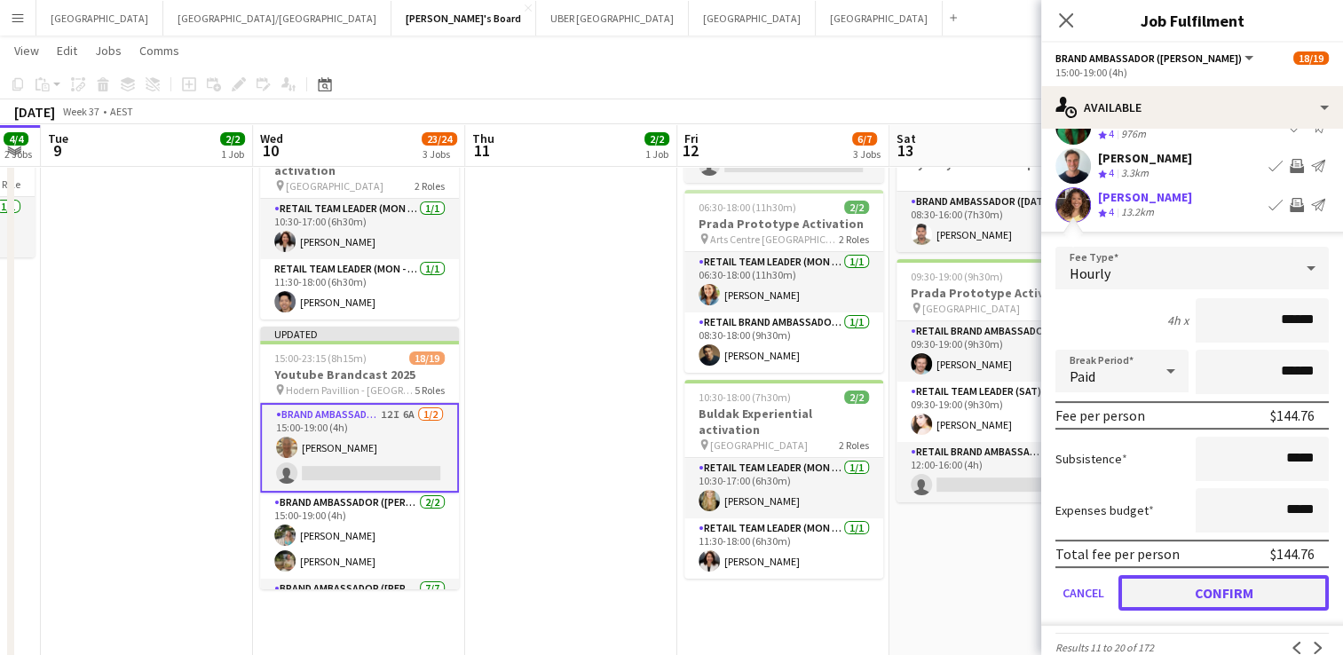
click at [1215, 578] on button "Confirm" at bounding box center [1223, 592] width 210 height 35
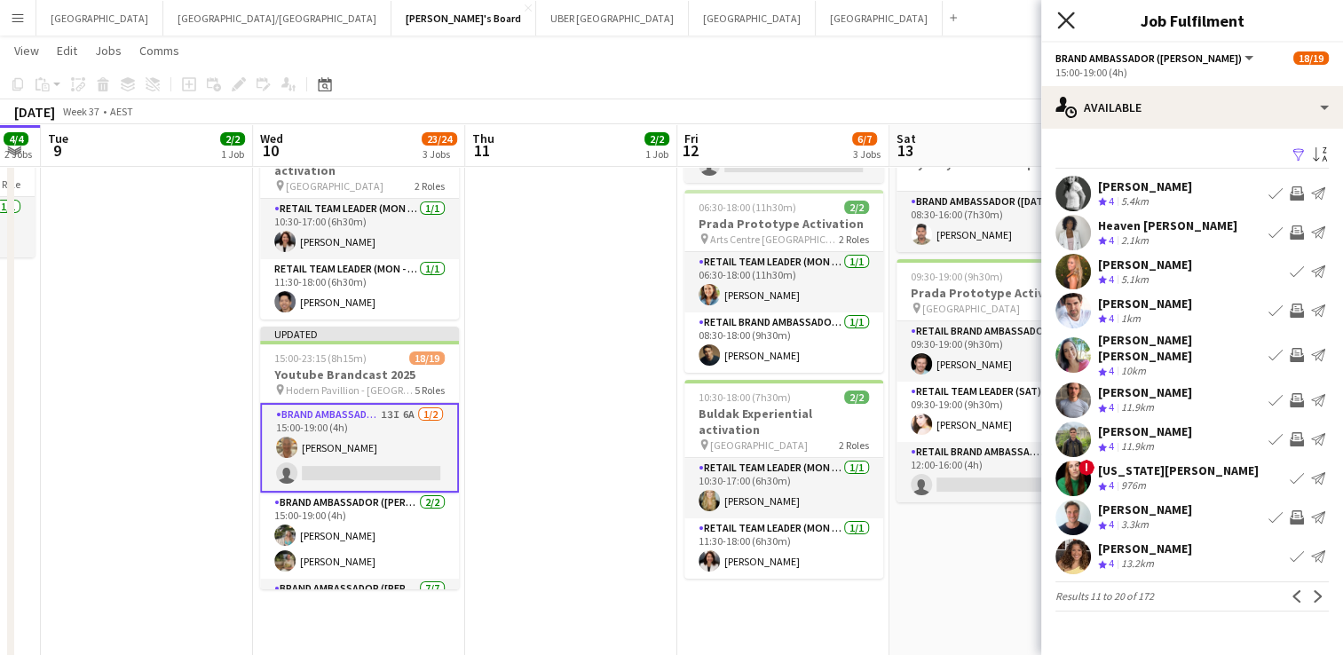
click at [1059, 12] on icon "Close pop-in" at bounding box center [1065, 20] width 17 height 17
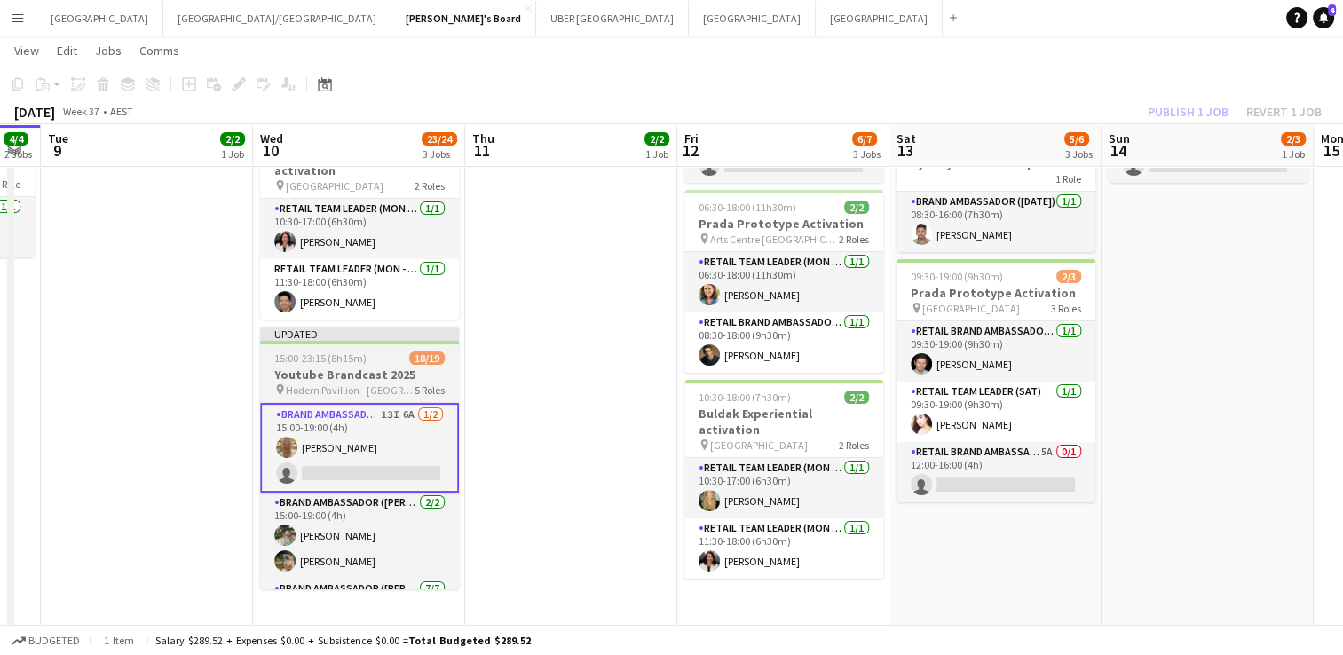
click at [337, 351] on span "15:00-23:15 (8h15m)" at bounding box center [320, 357] width 92 height 13
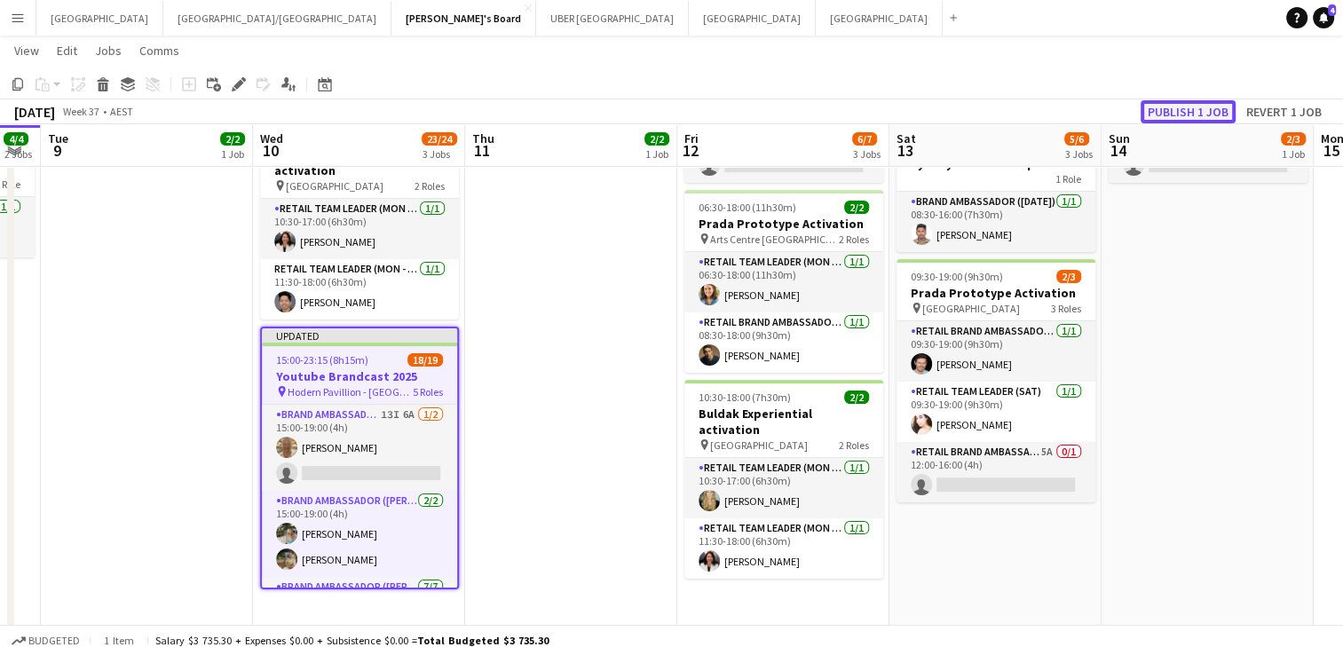
click at [1179, 110] on button "Publish 1 job" at bounding box center [1187, 111] width 95 height 23
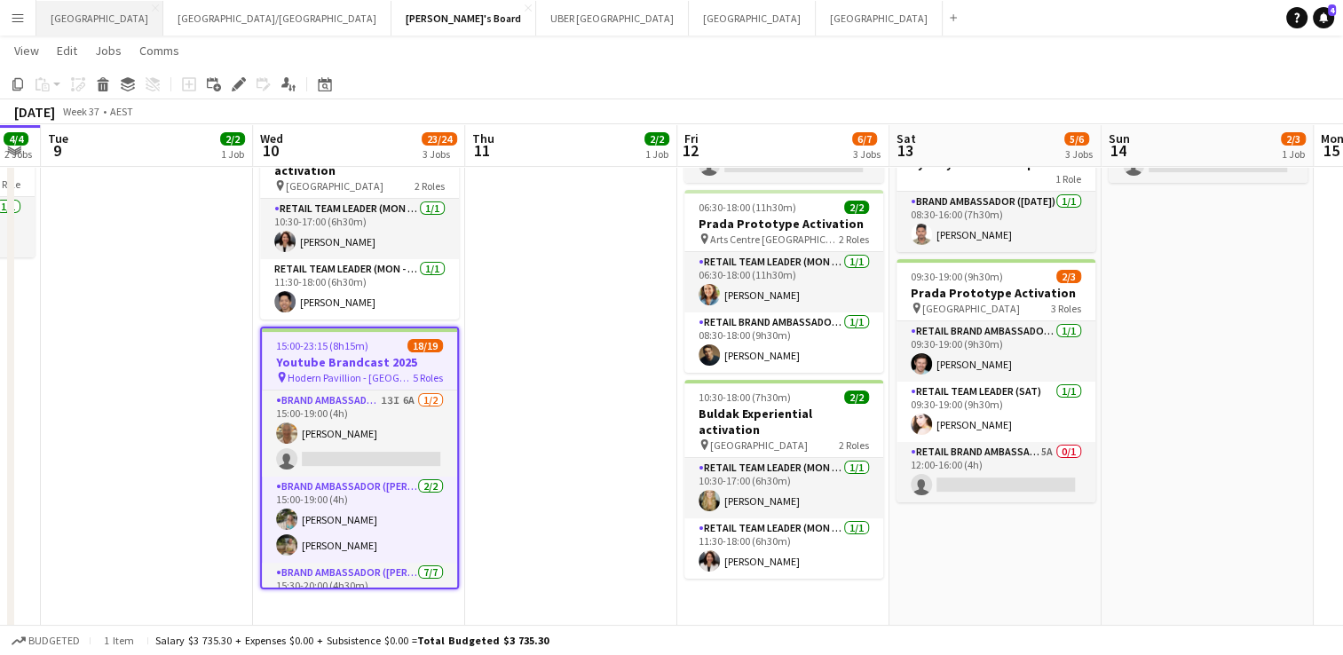
click at [68, 16] on button "Sydney Close" at bounding box center [99, 18] width 127 height 35
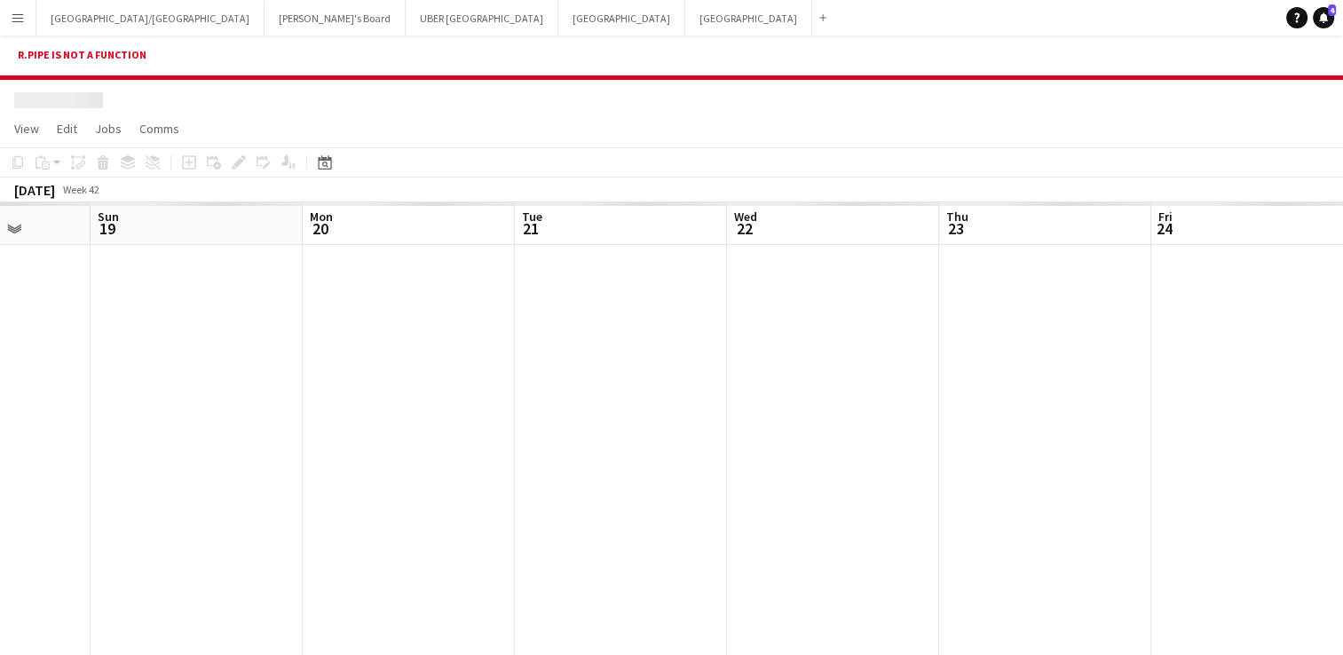
scroll to position [0, 595]
